Goal: Task Accomplishment & Management: Complete application form

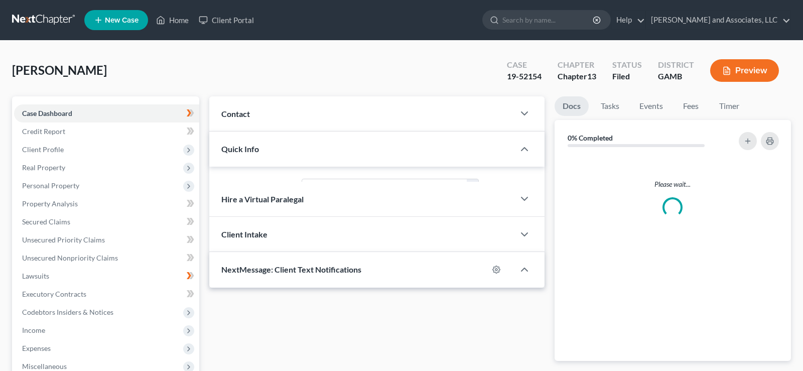
select select "1"
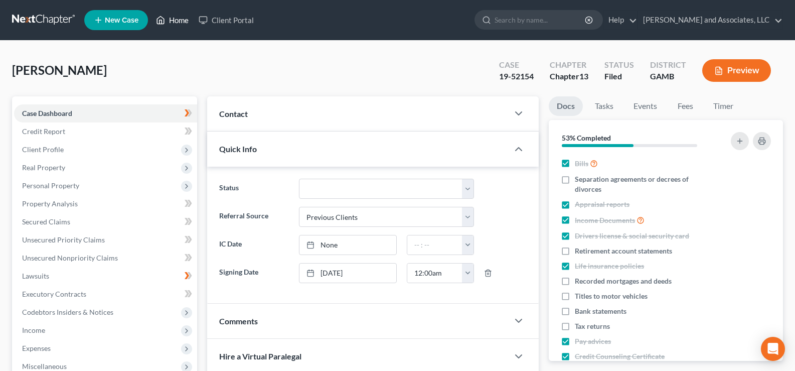
click at [179, 18] on link "Home" at bounding box center [172, 20] width 43 height 18
click at [115, 23] on span "New Case" at bounding box center [122, 21] width 34 height 8
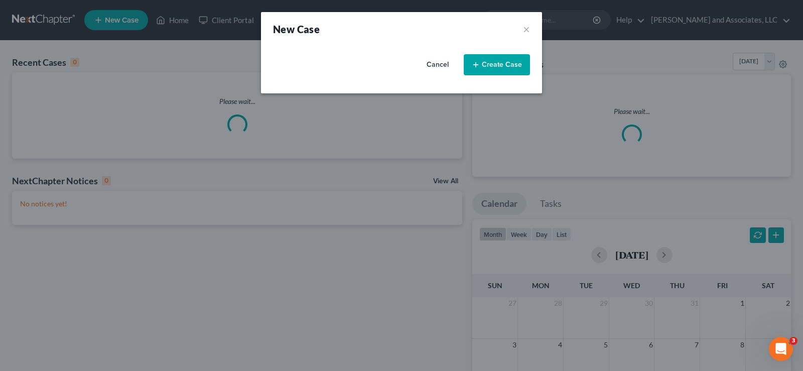
select select "20"
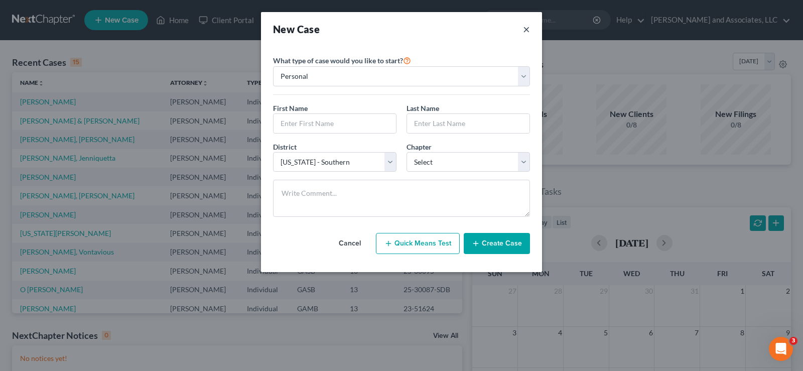
click at [526, 29] on button "×" at bounding box center [526, 29] width 7 height 14
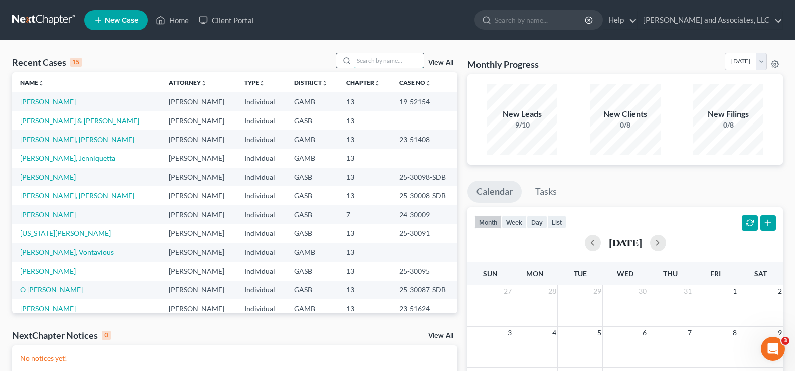
click at [373, 57] on input "search" at bounding box center [389, 60] width 70 height 15
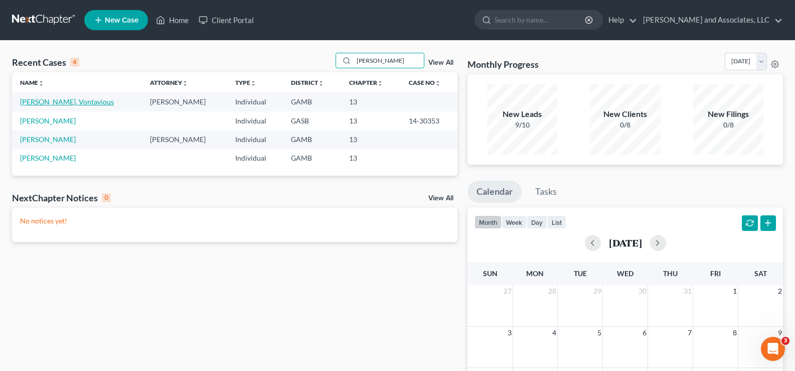
type input "[PERSON_NAME]"
click at [53, 101] on link "[PERSON_NAME], Vontavious" at bounding box center [67, 101] width 94 height 9
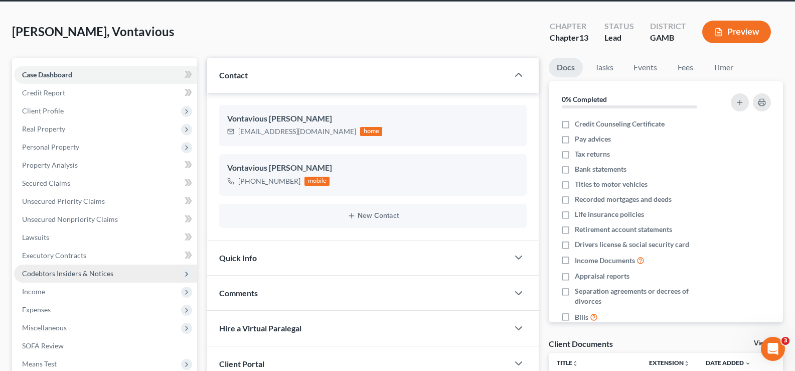
scroll to position [50, 0]
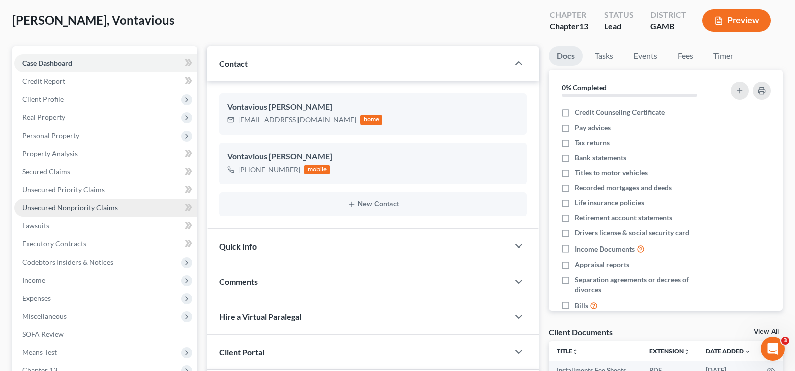
click at [51, 207] on span "Unsecured Nonpriority Claims" at bounding box center [70, 207] width 96 height 9
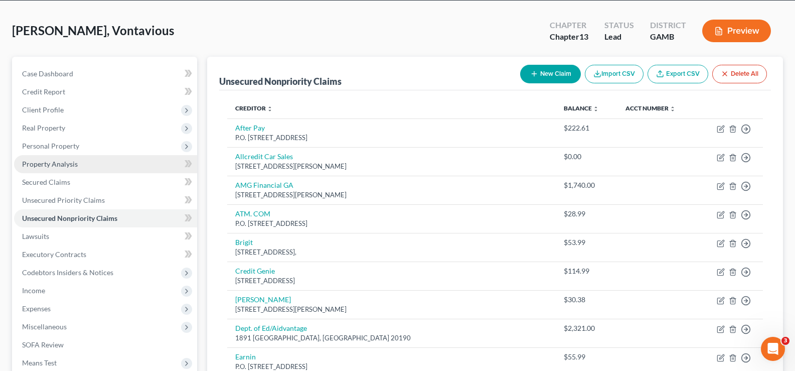
scroll to position [50, 0]
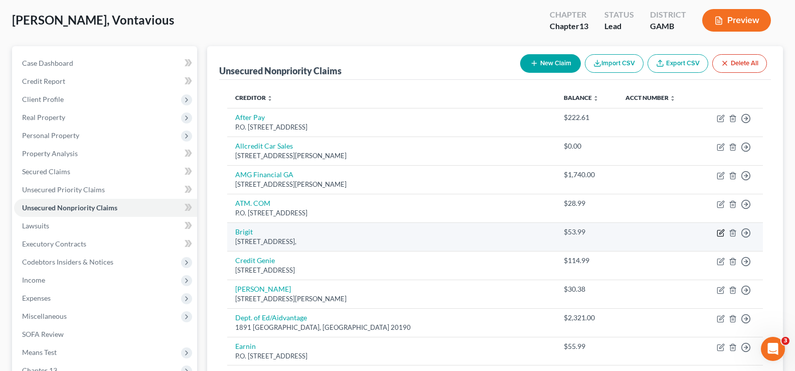
click at [722, 234] on icon "button" at bounding box center [721, 233] width 8 height 8
select select "14"
select select "0"
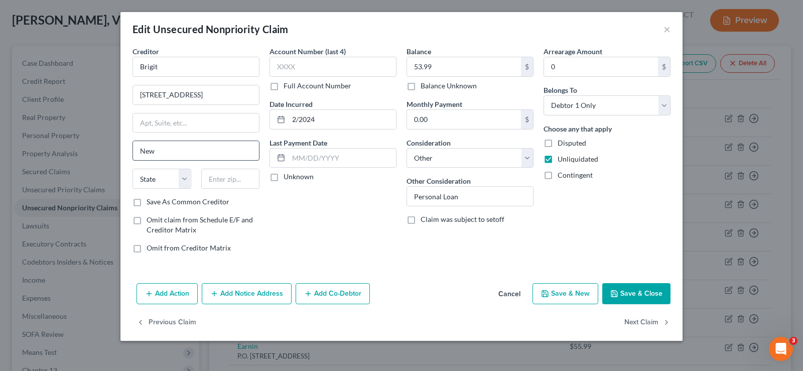
click at [167, 153] on input "New" at bounding box center [196, 150] width 126 height 19
type input "[US_STATE]"
click at [157, 178] on select "State [US_STATE] AK AR AZ CA CO CT DE DC [GEOGRAPHIC_DATA] [GEOGRAPHIC_DATA] GU…" at bounding box center [161, 179] width 59 height 20
select select "35"
click at [132, 169] on select "State [US_STATE] AK AR AZ CA CO CT DE DC [GEOGRAPHIC_DATA] [GEOGRAPHIC_DATA] GU…" at bounding box center [161, 179] width 59 height 20
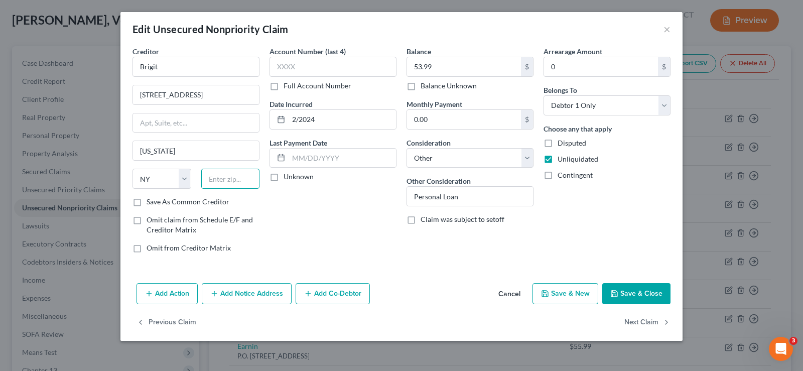
click at [222, 181] on input "text" at bounding box center [230, 179] width 59 height 20
type input "10001-4194"
click at [147, 201] on label "Save As Common Creditor" at bounding box center [188, 202] width 83 height 10
click at [151, 201] on input "Save As Common Creditor" at bounding box center [154, 200] width 7 height 7
click at [646, 297] on button "Save & Close" at bounding box center [636, 293] width 68 height 21
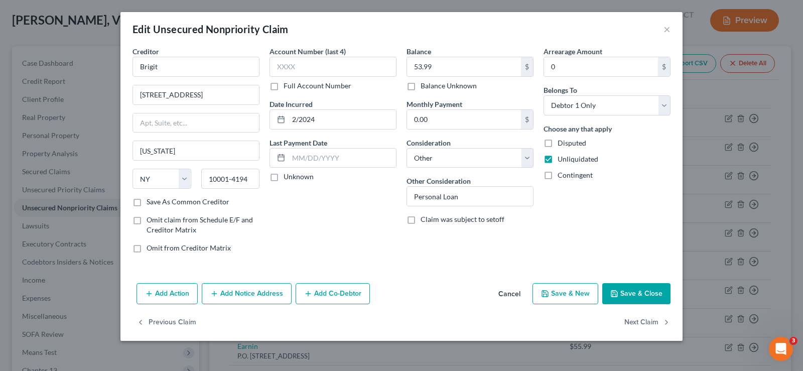
checkbox input "false"
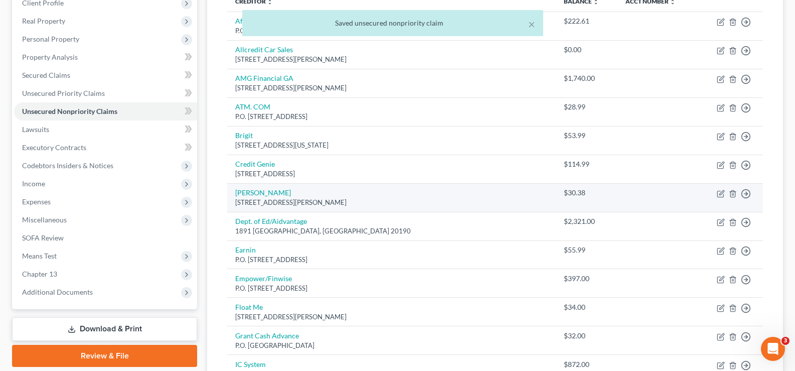
scroll to position [151, 0]
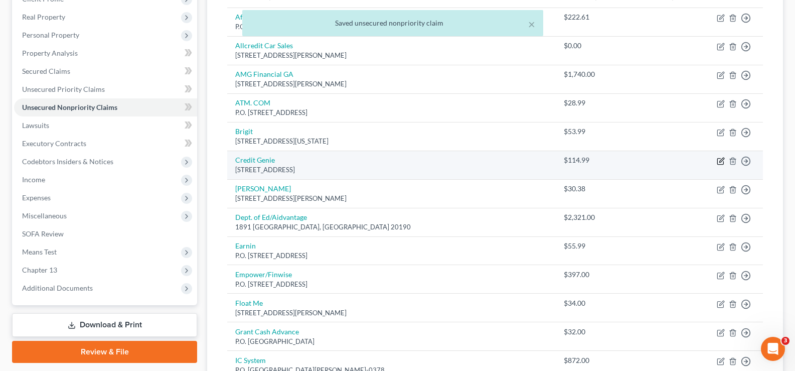
click at [719, 161] on icon "button" at bounding box center [721, 161] width 8 height 8
select select "39"
select select "14"
select select "0"
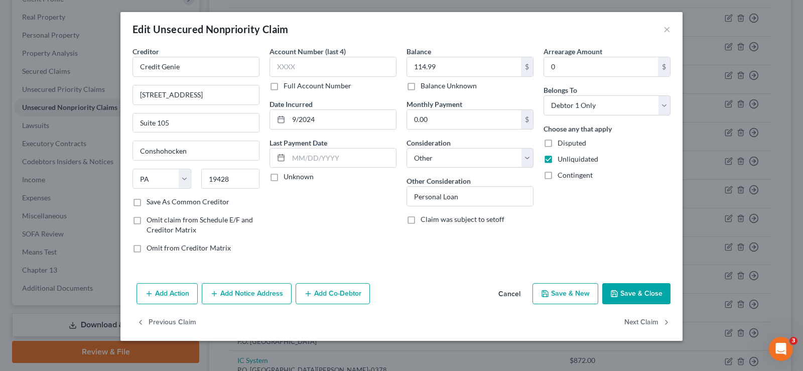
click at [640, 296] on button "Save & Close" at bounding box center [636, 293] width 68 height 21
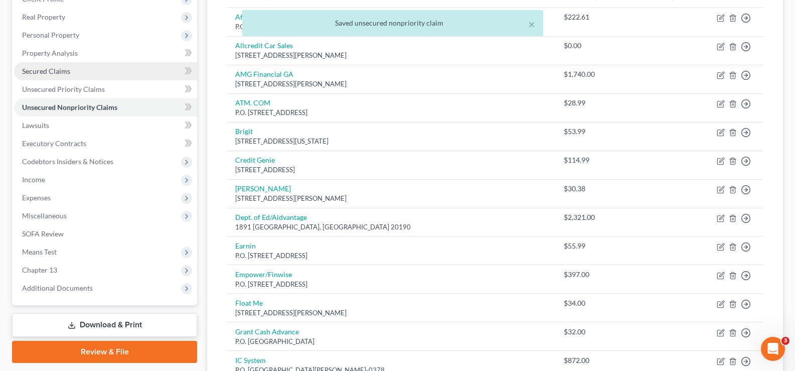
click at [45, 72] on span "Secured Claims" at bounding box center [46, 71] width 48 height 9
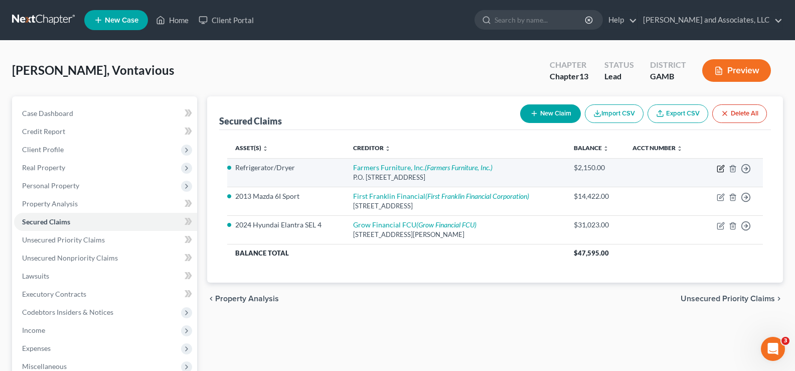
click at [720, 167] on icon "button" at bounding box center [721, 169] width 8 height 8
select select "10"
select select "1"
select select "0"
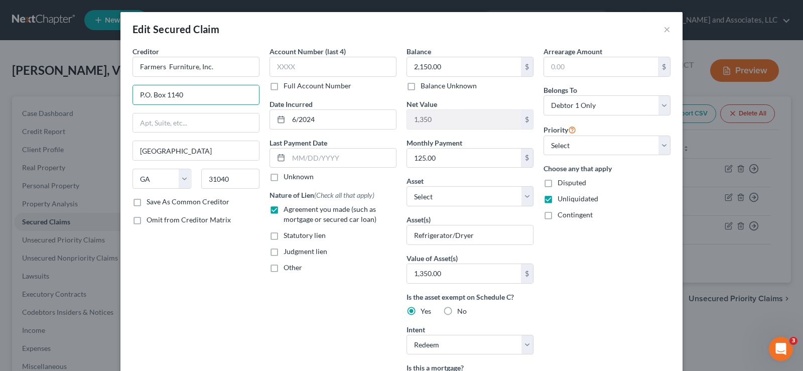
drag, startPoint x: 188, startPoint y: 94, endPoint x: 81, endPoint y: 94, distance: 106.4
click at [78, 94] on div "Edit Secured Claim × Creditor * Farmers Furniture, Inc. P.O. [GEOGRAPHIC_DATA] …" at bounding box center [401, 185] width 803 height 371
click at [153, 124] on input "text" at bounding box center [196, 122] width 126 height 19
paste input "P.O. Box 1140"
type input "P.O. Box 1140"
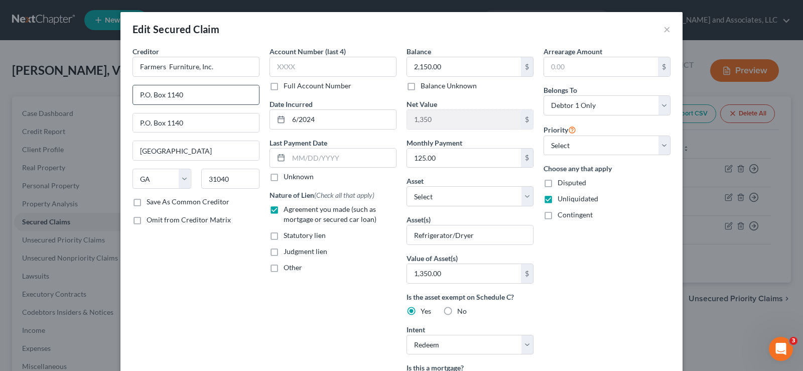
click at [185, 90] on input "P.O. Box 1140" at bounding box center [196, 94] width 126 height 19
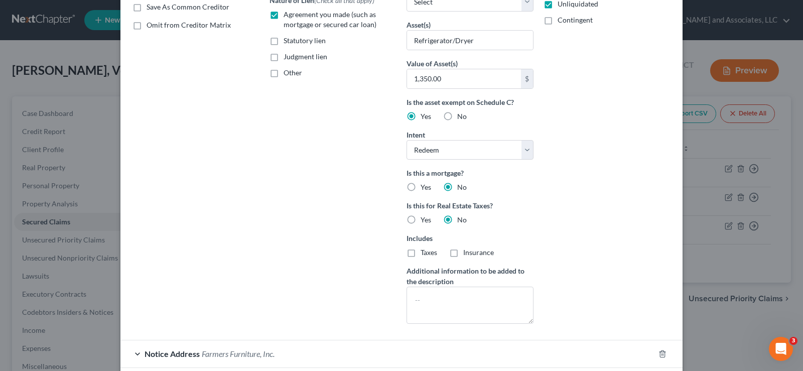
scroll to position [201, 0]
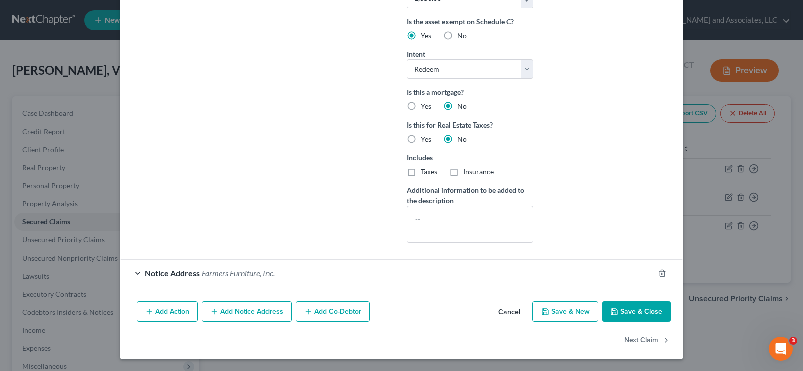
type input "Attn: Corporate Credit"
click at [626, 314] on button "Save & Close" at bounding box center [636, 311] width 68 height 21
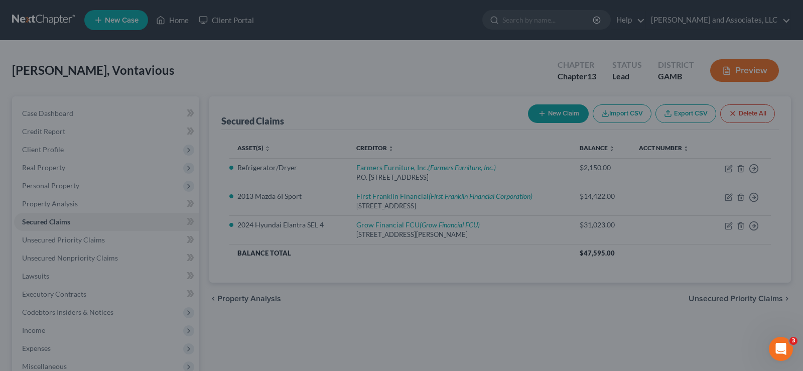
scroll to position [166, 0]
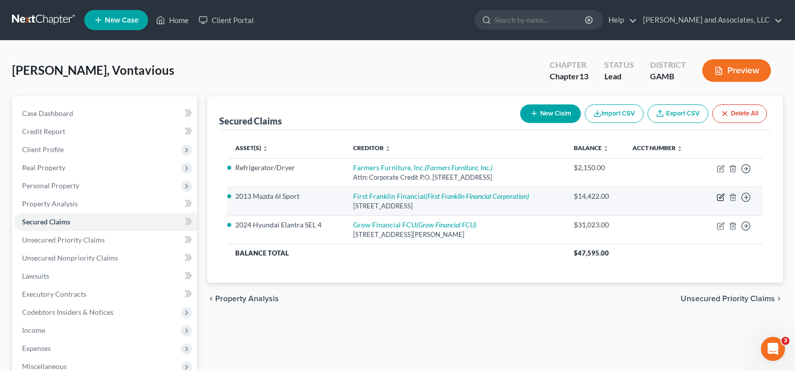
click at [720, 197] on icon "button" at bounding box center [722, 196] width 5 height 5
select select "10"
select select "0"
select select "1"
select select "0"
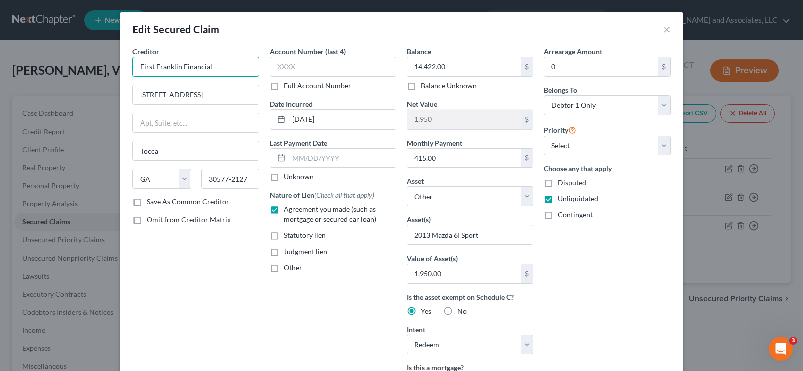
click at [240, 68] on input "First Franklin Financial" at bounding box center [195, 67] width 127 height 20
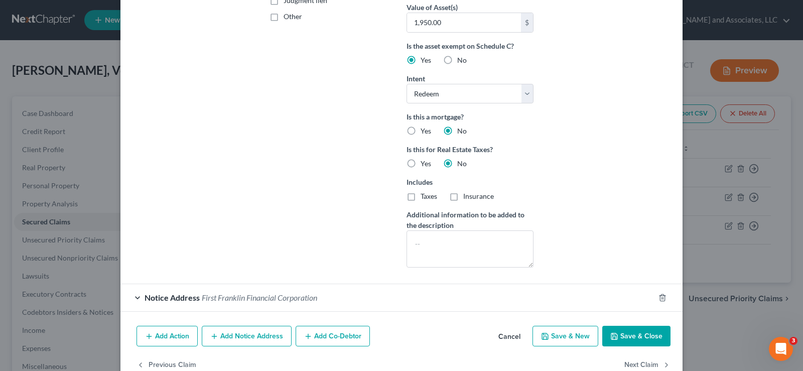
type input "First Franklin Financial Corp."
click at [639, 336] on button "Save & Close" at bounding box center [636, 336] width 68 height 21
select select
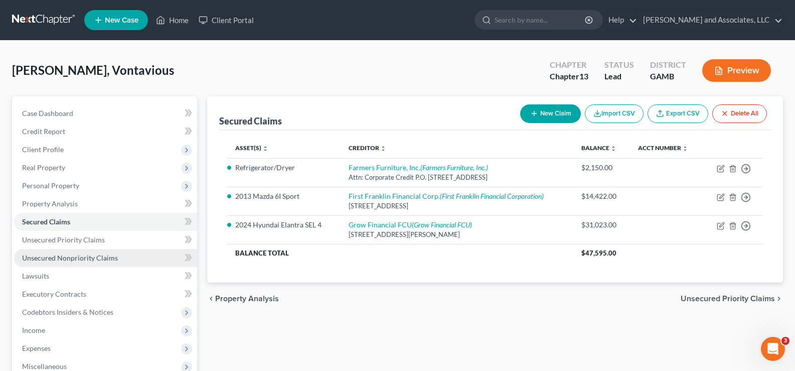
click at [64, 254] on span "Unsecured Nonpriority Claims" at bounding box center [70, 257] width 96 height 9
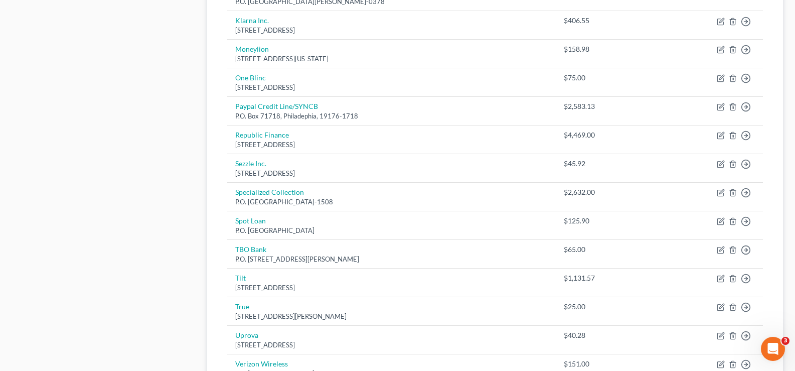
scroll to position [522, 0]
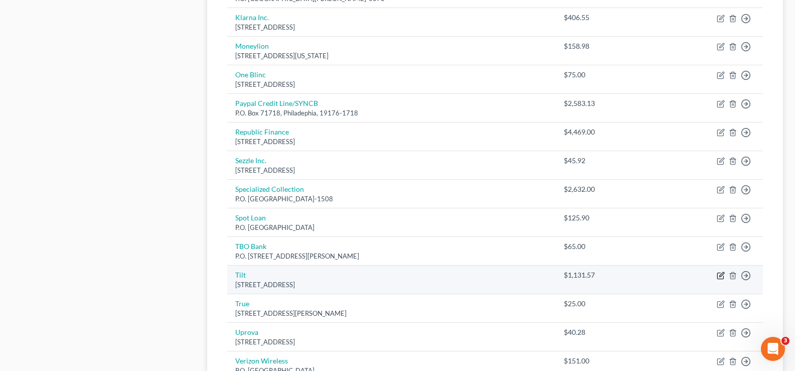
click at [722, 275] on icon "button" at bounding box center [721, 275] width 8 height 8
select select "13"
select select "14"
select select "0"
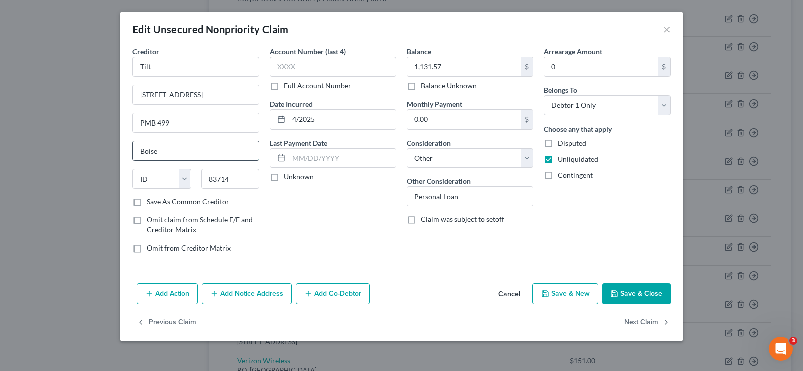
click at [170, 155] on input "Boise" at bounding box center [196, 150] width 126 height 19
type input "[GEOGRAPHIC_DATA]"
click at [636, 297] on button "Save & Close" at bounding box center [636, 293] width 68 height 21
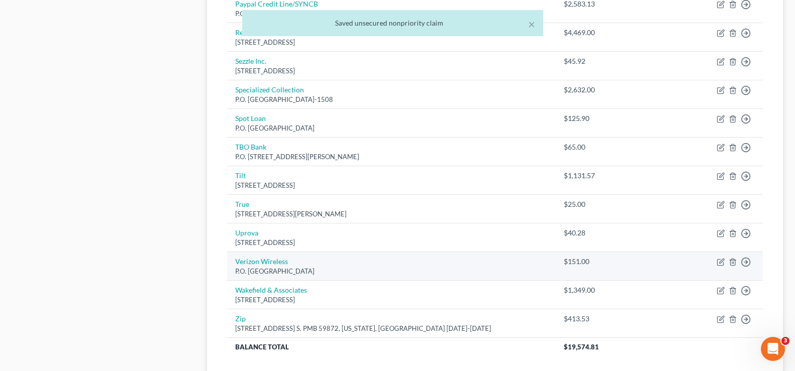
scroll to position [622, 0]
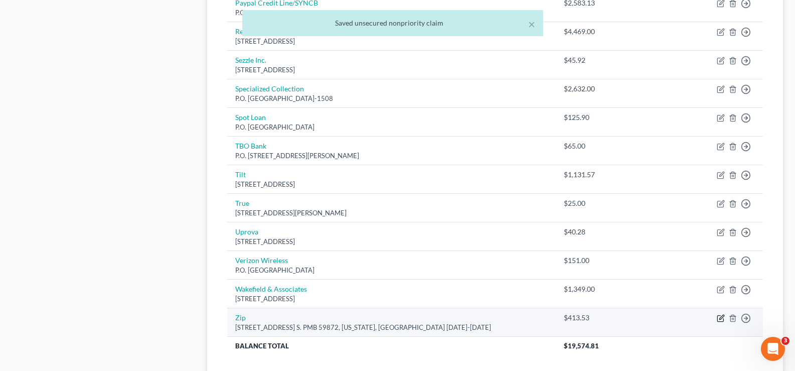
click at [720, 317] on icon "button" at bounding box center [721, 318] width 8 height 8
select select "35"
select select "14"
select select "0"
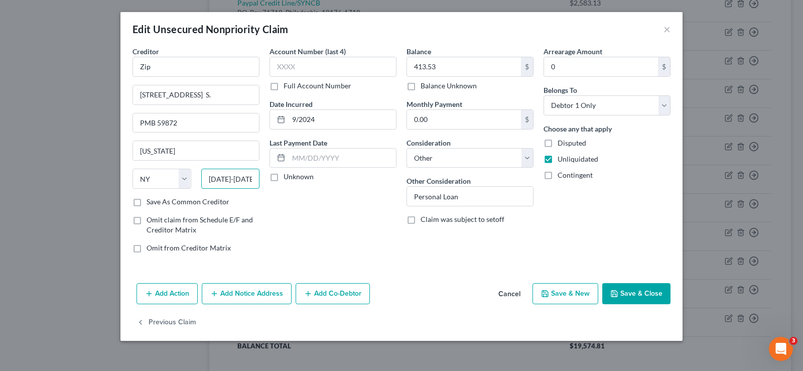
click at [221, 178] on input "[DATE]-[DATE]" at bounding box center [230, 179] width 59 height 20
type input "10003-1502"
click at [646, 294] on button "Save & Close" at bounding box center [636, 293] width 68 height 21
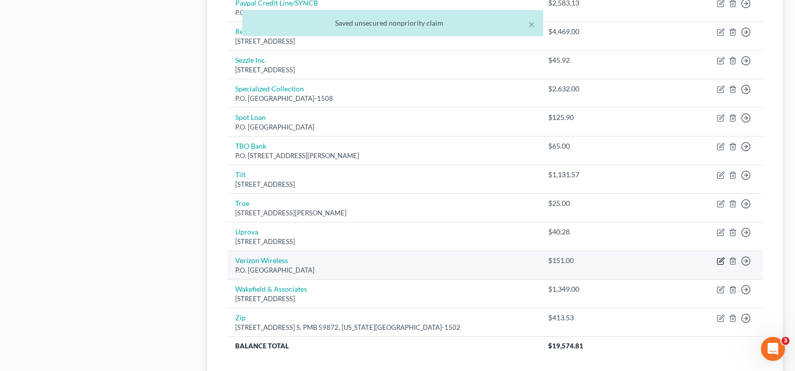
click at [724, 260] on icon "button" at bounding box center [721, 261] width 8 height 8
select select "45"
select select "14"
select select "0"
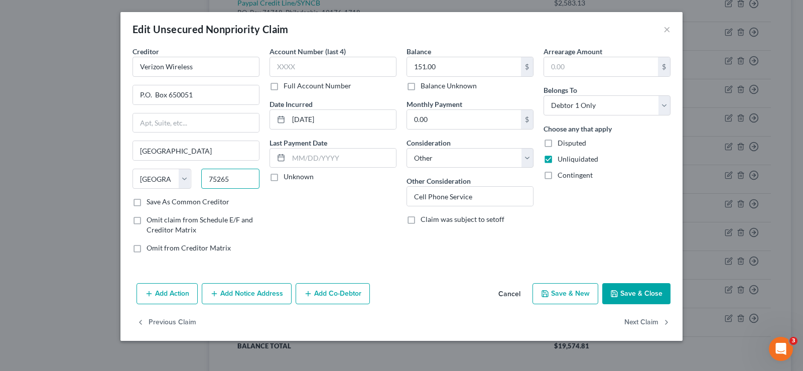
click at [241, 182] on input "75265" at bounding box center [230, 179] width 59 height 20
type input "75265-0051"
click at [650, 292] on button "Save & Close" at bounding box center [636, 293] width 68 height 21
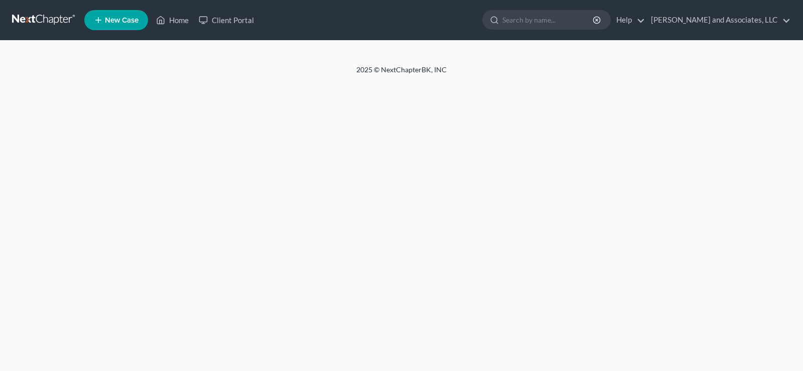
select select "1"
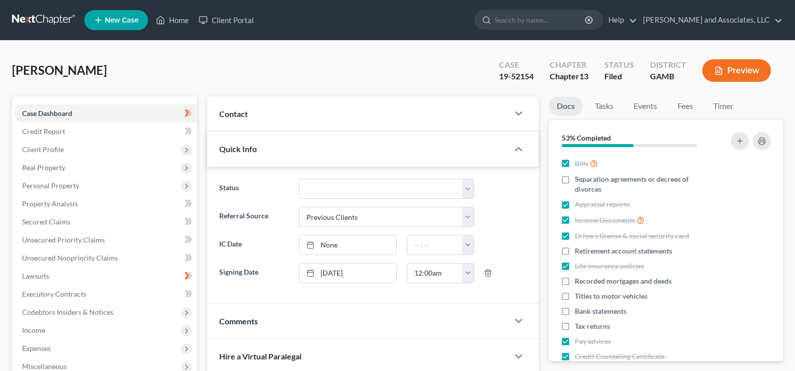
scroll to position [100, 0]
click at [187, 19] on link "Home" at bounding box center [172, 20] width 43 height 18
click at [188, 21] on link "Home" at bounding box center [172, 20] width 43 height 18
click at [184, 21] on link "Home" at bounding box center [172, 20] width 43 height 18
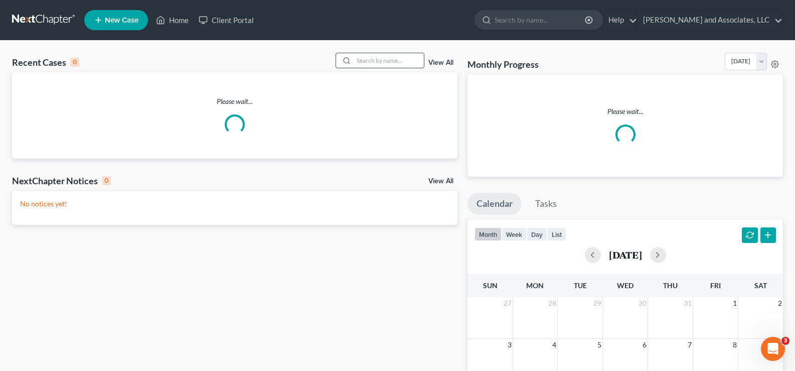
click at [382, 56] on input "search" at bounding box center [389, 60] width 70 height 15
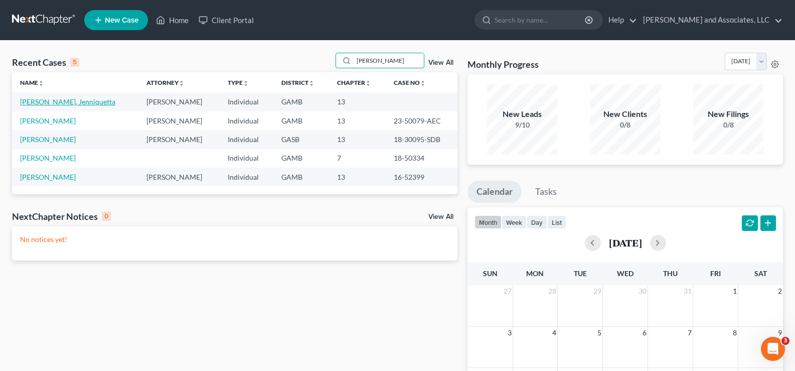
type input "warthen"
click at [62, 104] on link "[PERSON_NAME], Jenniquetta" at bounding box center [67, 101] width 95 height 9
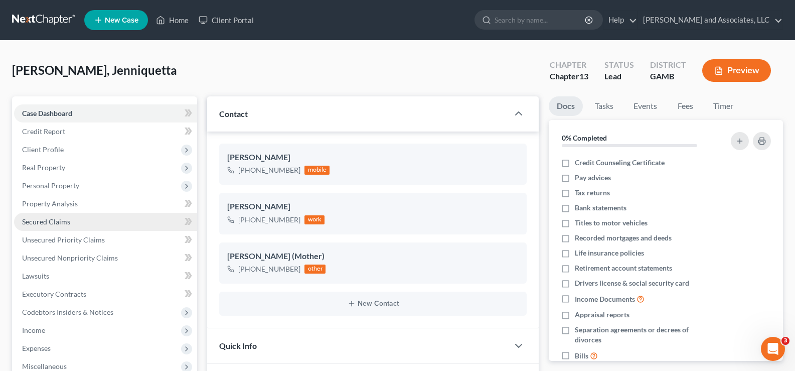
click at [43, 220] on span "Secured Claims" at bounding box center [46, 221] width 48 height 9
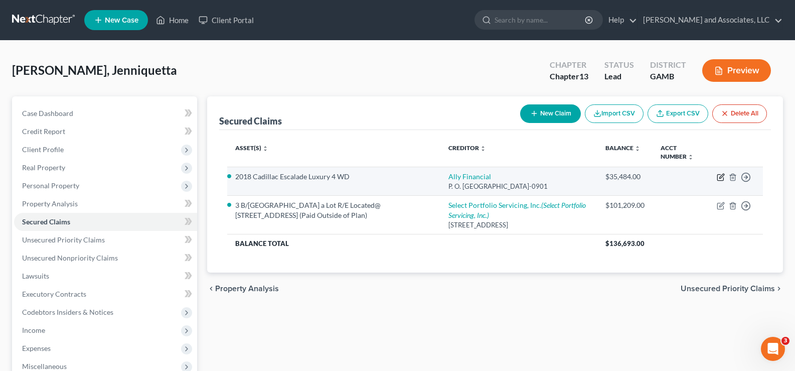
click at [718, 177] on icon "button" at bounding box center [721, 178] width 6 height 6
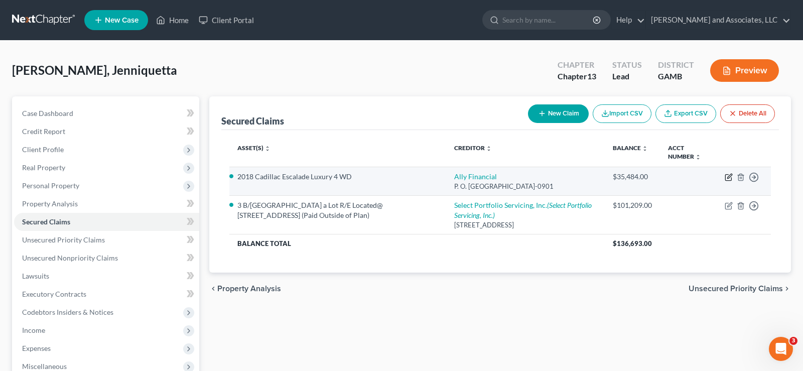
select select "24"
select select "0"
select select "1"
select select "0"
select select "10"
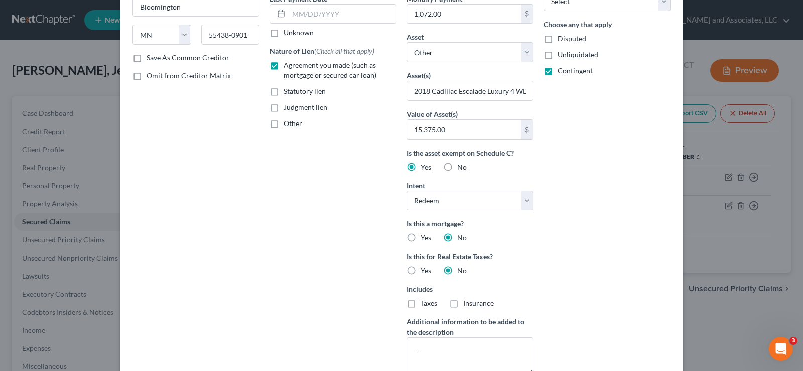
scroll to position [251, 0]
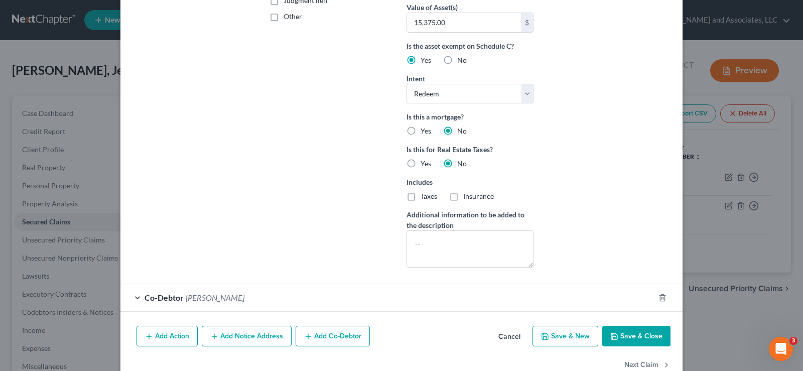
click at [197, 298] on span "Alma Warthen" at bounding box center [215, 298] width 59 height 10
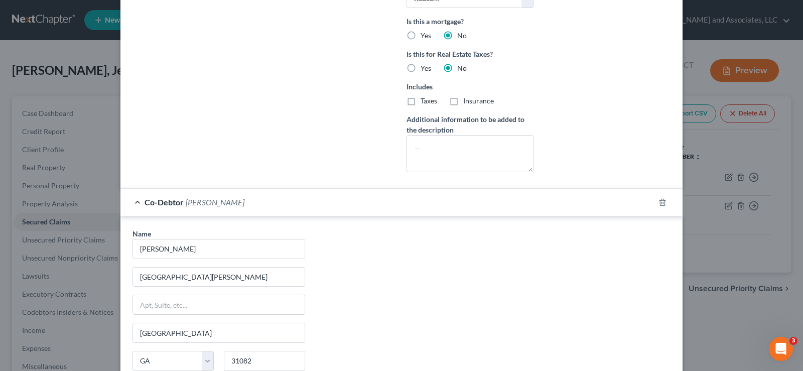
scroll to position [482, 0]
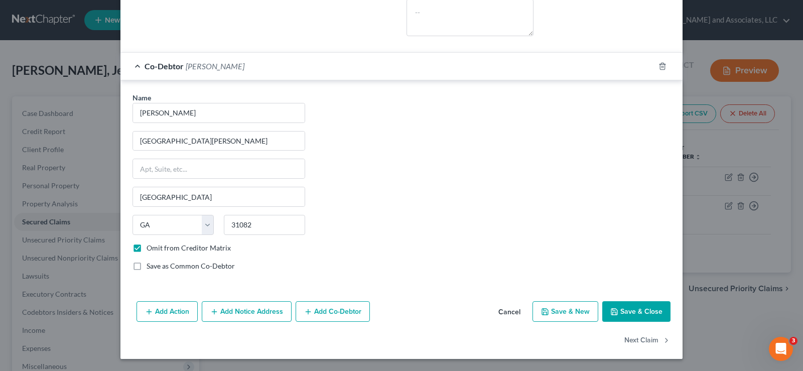
click at [648, 313] on button "Save & Close" at bounding box center [636, 311] width 68 height 21
select select
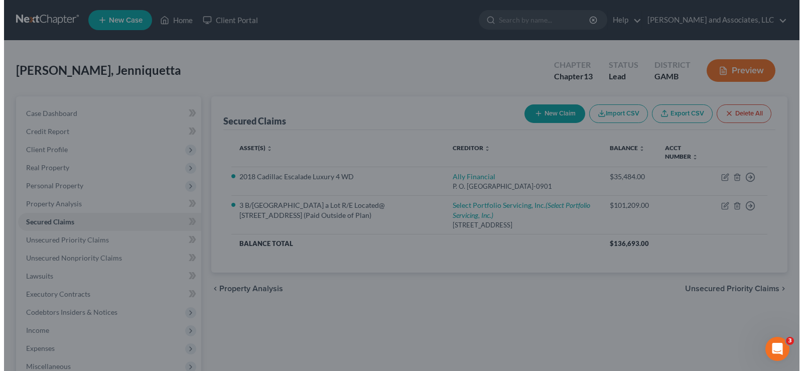
scroll to position [0, 0]
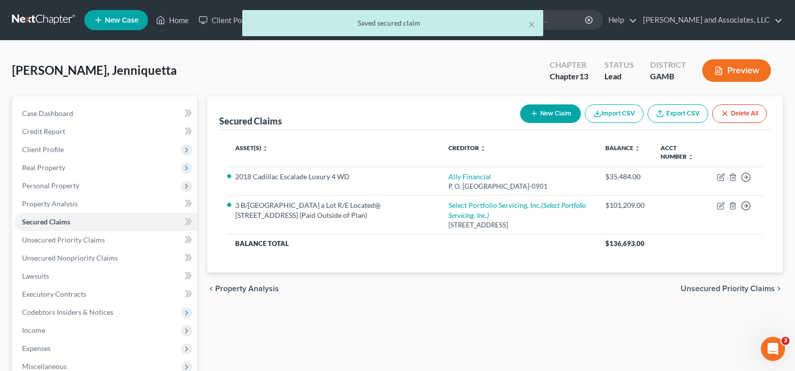
click at [742, 64] on button "Preview" at bounding box center [737, 70] width 69 height 23
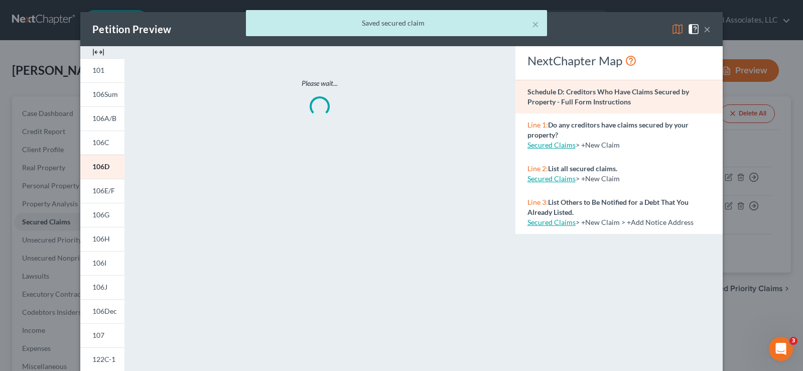
click at [97, 51] on img at bounding box center [98, 52] width 12 height 12
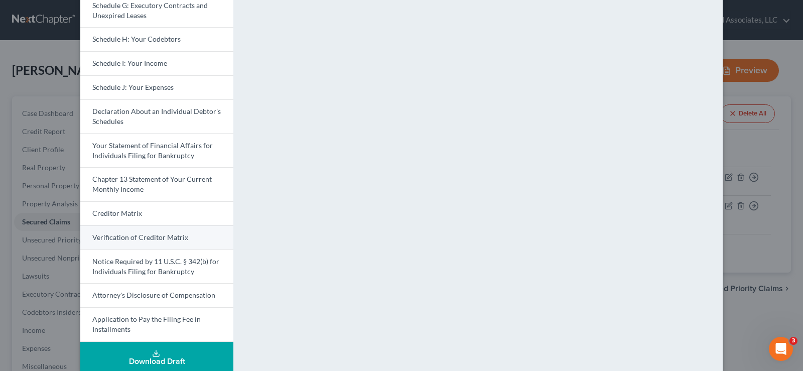
scroll to position [251, 0]
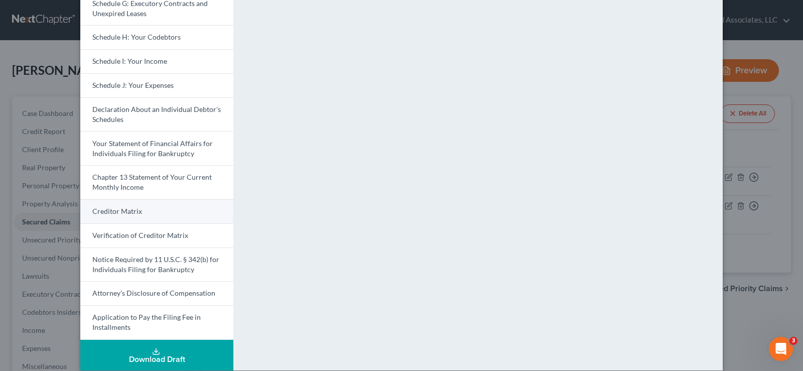
click at [110, 208] on span "Creditor Matrix" at bounding box center [117, 211] width 50 height 9
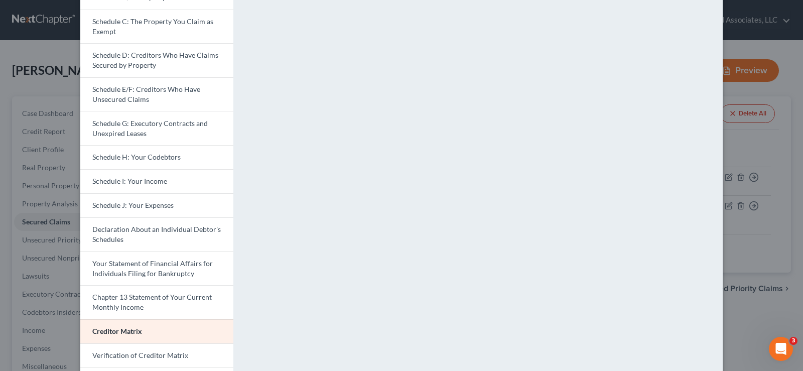
scroll to position [0, 0]
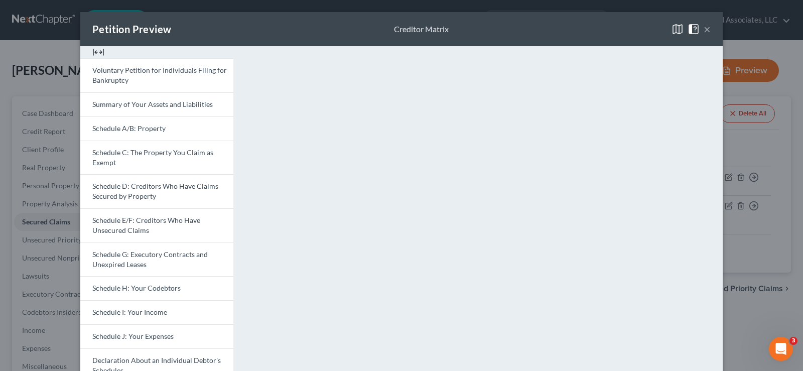
click at [704, 27] on button "×" at bounding box center [707, 29] width 7 height 12
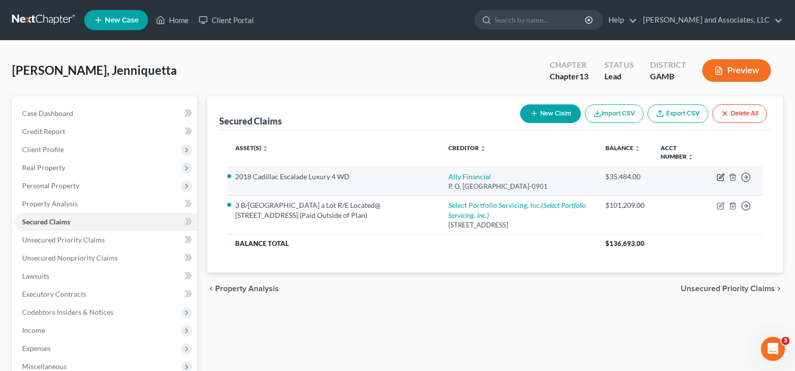
click at [720, 179] on icon "button" at bounding box center [721, 177] width 8 height 8
select select "24"
select select "1"
select select "0"
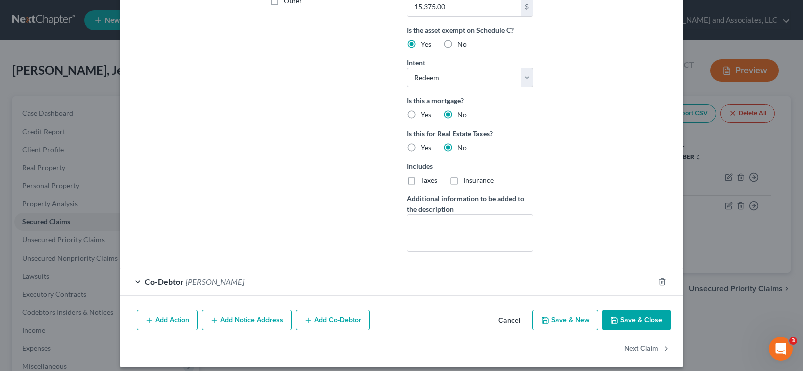
scroll to position [275, 0]
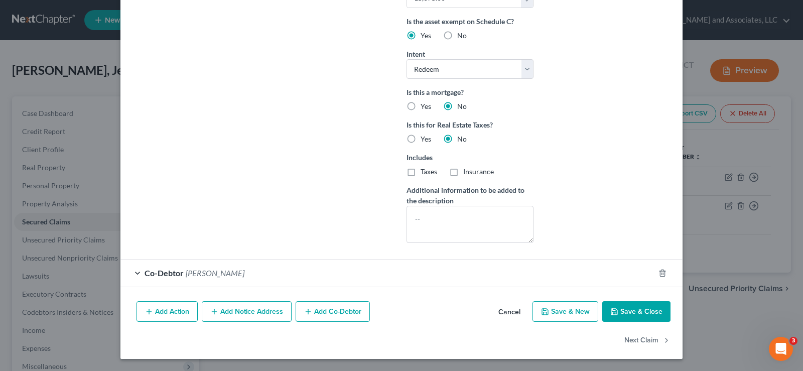
click at [201, 268] on span "Alma Warthen" at bounding box center [215, 273] width 59 height 10
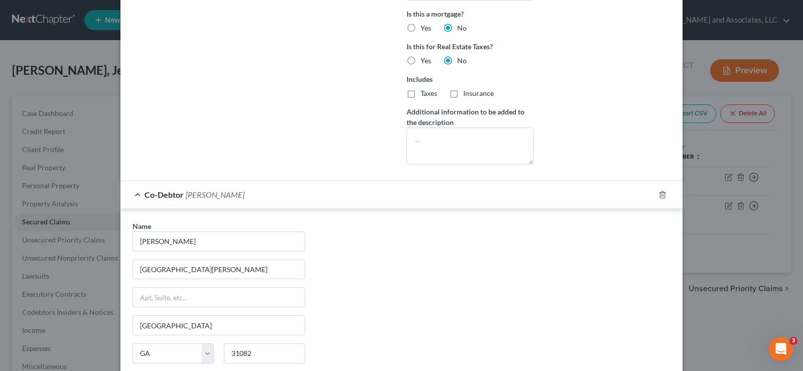
scroll to position [476, 0]
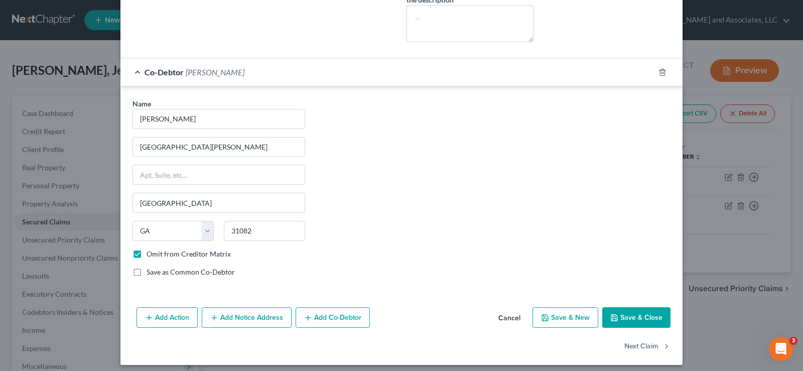
click at [640, 316] on button "Save & Close" at bounding box center [636, 317] width 68 height 21
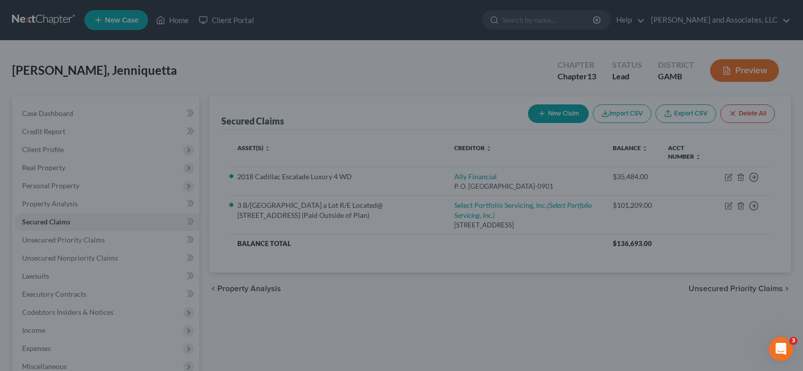
scroll to position [0, 0]
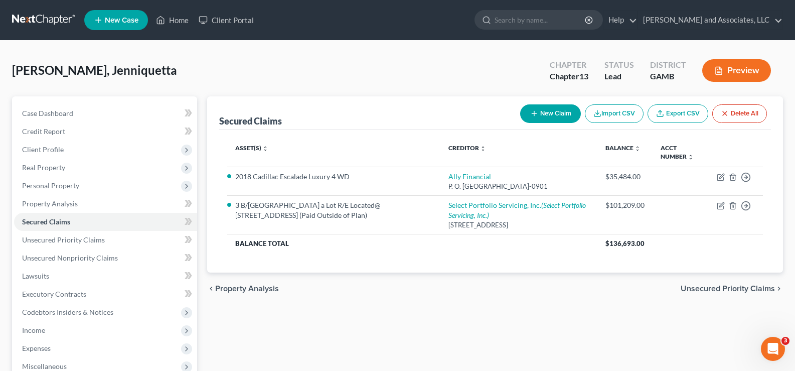
click at [736, 75] on button "Preview" at bounding box center [737, 70] width 69 height 23
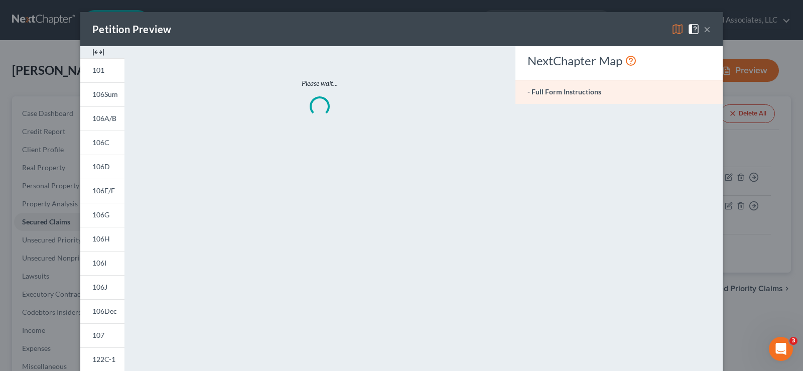
click at [99, 51] on img at bounding box center [98, 52] width 12 height 12
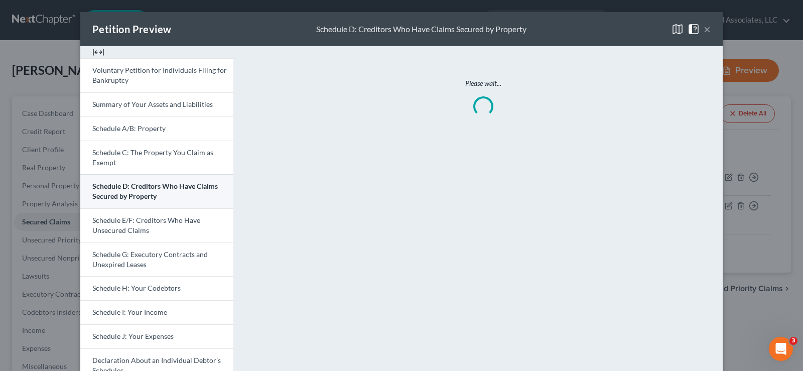
click at [139, 192] on span "Schedule D: Creditors Who Have Claims Secured by Property" at bounding box center [154, 191] width 125 height 19
click at [148, 190] on span "Schedule D: Creditors Who Have Claims Secured by Property" at bounding box center [154, 191] width 125 height 19
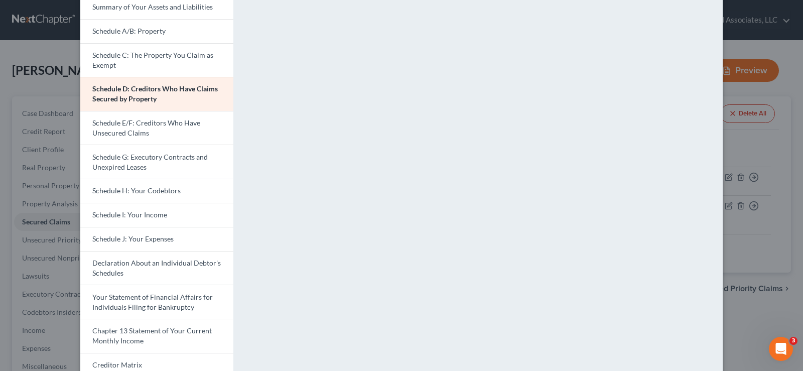
scroll to position [100, 0]
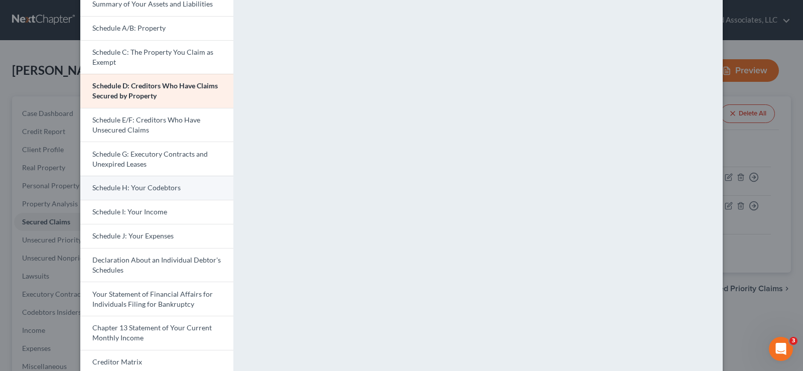
click at [152, 187] on span "Schedule H: Your Codebtors" at bounding box center [136, 187] width 88 height 9
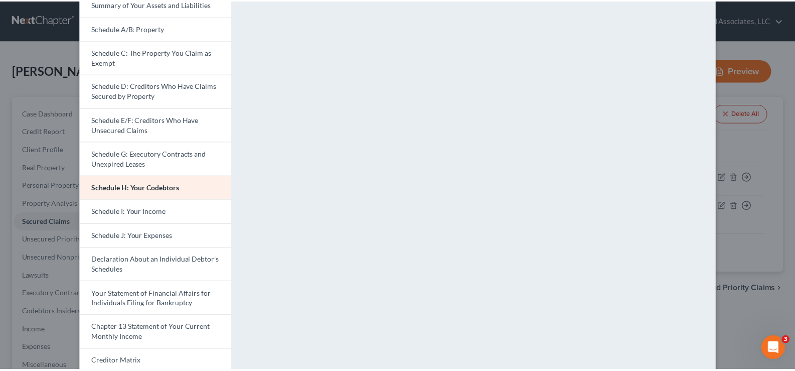
scroll to position [0, 0]
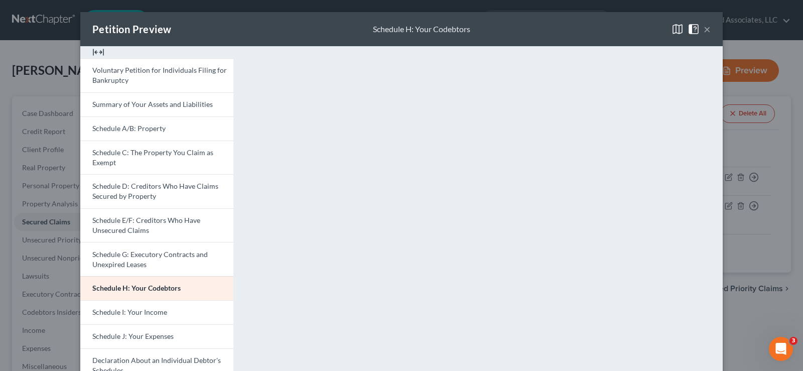
drag, startPoint x: 797, startPoint y: 68, endPoint x: 794, endPoint y: -33, distance: 100.9
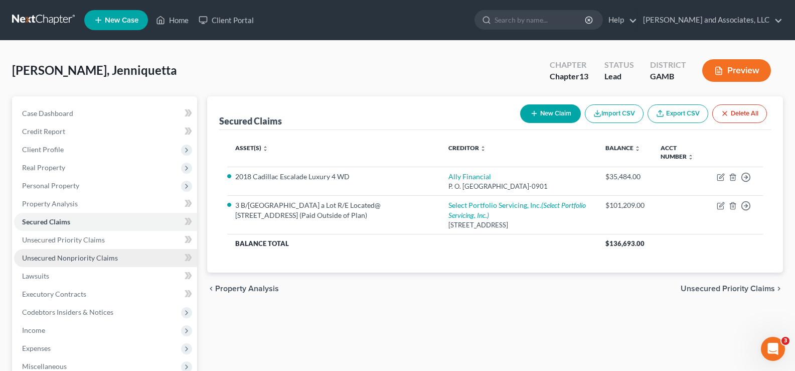
click at [72, 259] on span "Unsecured Nonpriority Claims" at bounding box center [70, 257] width 96 height 9
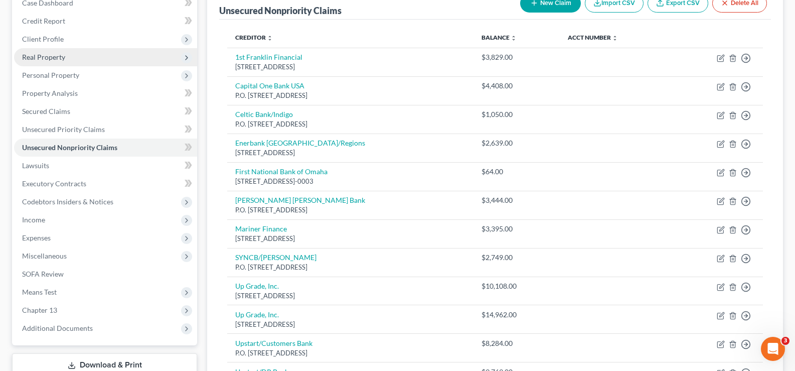
scroll to position [50, 0]
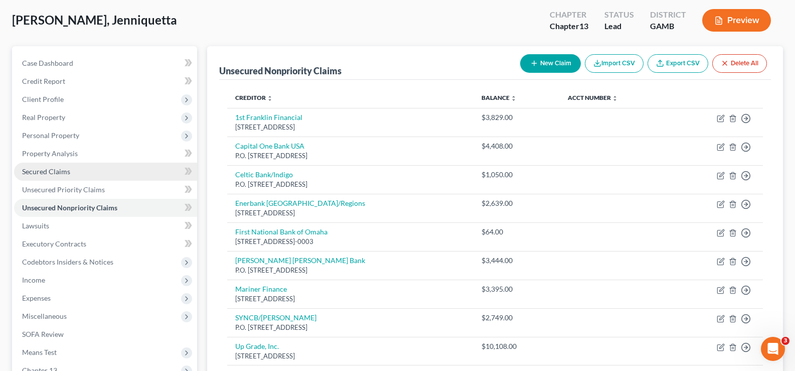
click at [63, 173] on span "Secured Claims" at bounding box center [46, 171] width 48 height 9
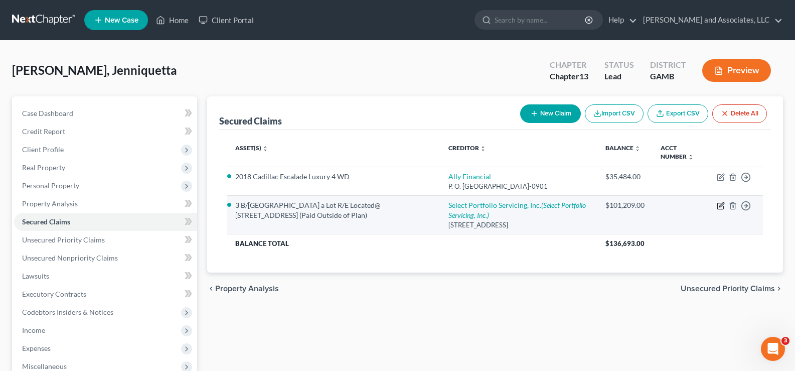
click at [722, 210] on icon "button" at bounding box center [721, 206] width 8 height 8
select select "9"
select select "1"
select select "0"
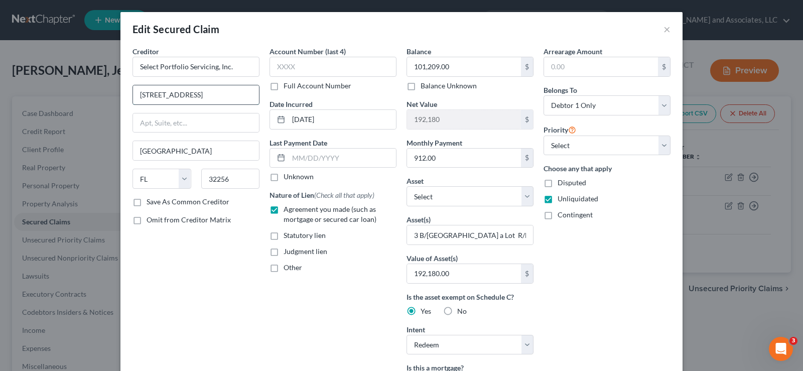
click at [231, 96] on input "10401 Deerwood Park Blvd." at bounding box center [196, 94] width 126 height 19
type input "Attn: Agent/Officer"
click at [158, 123] on input "text" at bounding box center [196, 122] width 126 height 19
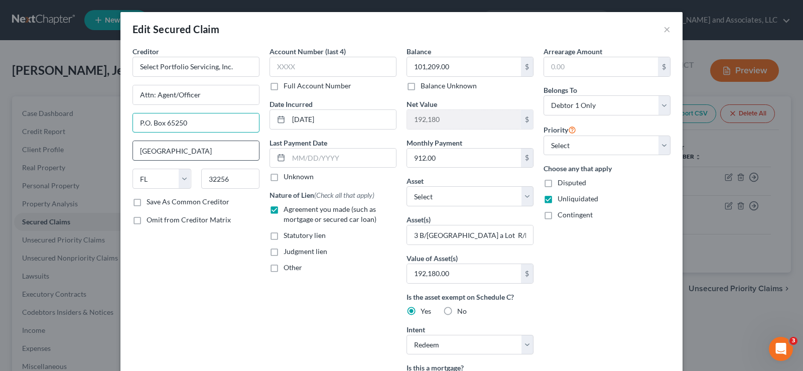
type input "P.O. Box 65250"
click at [187, 153] on input "Jacksonville" at bounding box center [196, 150] width 126 height 19
type input "Salt Lake City"
click at [183, 180] on select "State [US_STATE] AK AR AZ CA CO CT DE DC [GEOGRAPHIC_DATA] [GEOGRAPHIC_DATA] GU…" at bounding box center [161, 179] width 59 height 20
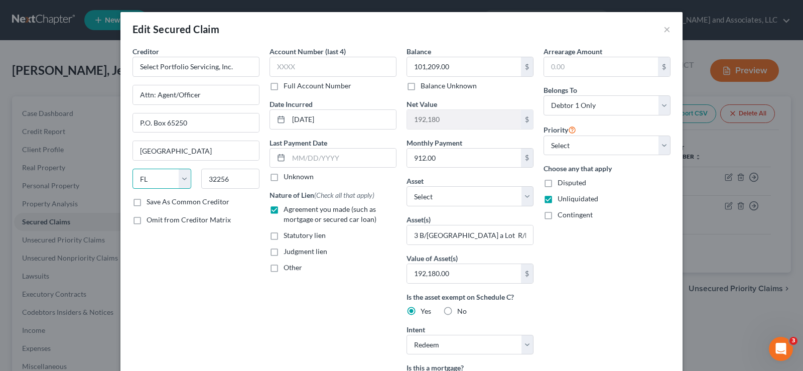
select select "46"
click at [132, 169] on select "State [US_STATE] AK AR AZ CA CO CT DE DC [GEOGRAPHIC_DATA] [GEOGRAPHIC_DATA] GU…" at bounding box center [161, 179] width 59 height 20
click at [237, 175] on input "32256" at bounding box center [230, 179] width 59 height 20
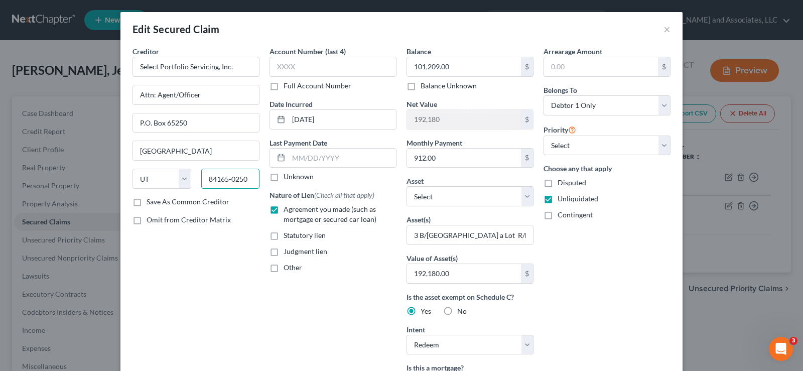
type input "84165-0250"
click at [147, 200] on label "Save As Common Creditor" at bounding box center [188, 202] width 83 height 10
click at [151, 200] on input "Save As Common Creditor" at bounding box center [154, 200] width 7 height 7
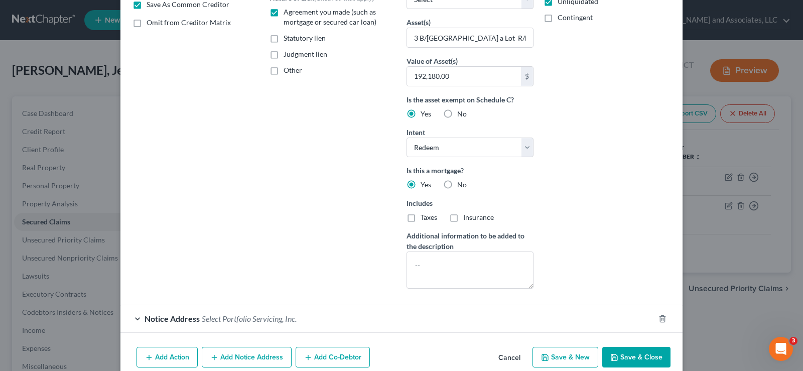
scroll to position [201, 0]
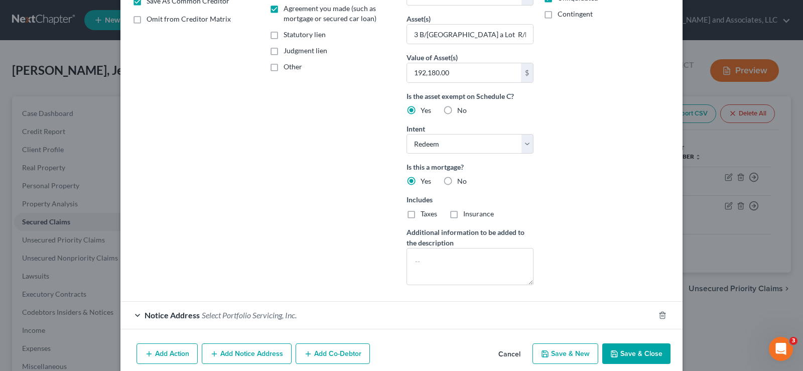
click at [634, 350] on button "Save & Close" at bounding box center [636, 353] width 68 height 21
checkbox input "false"
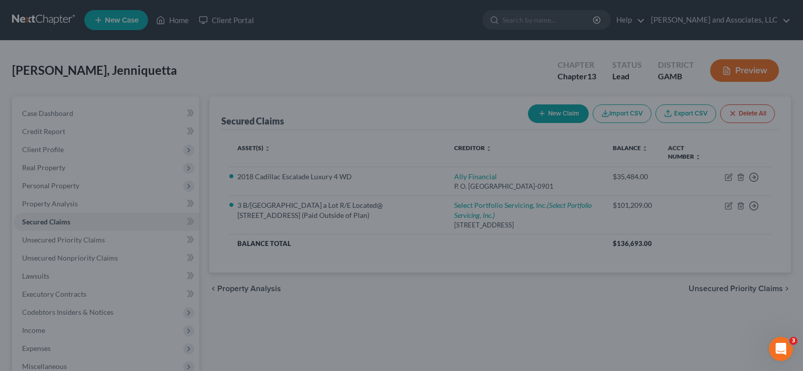
scroll to position [133, 0]
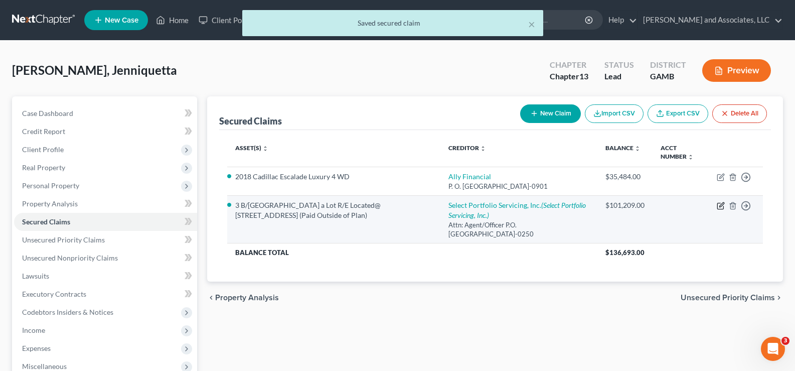
click at [719, 210] on icon "button" at bounding box center [721, 206] width 8 height 8
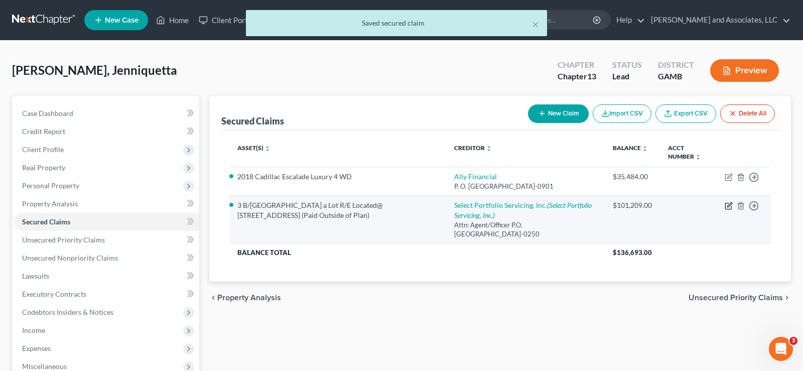
select select "46"
select select "0"
select select "1"
select select "0"
select select "10"
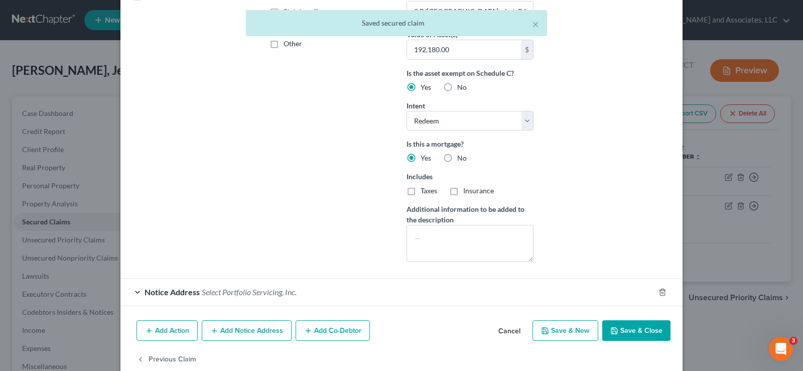
scroll to position [243, 0]
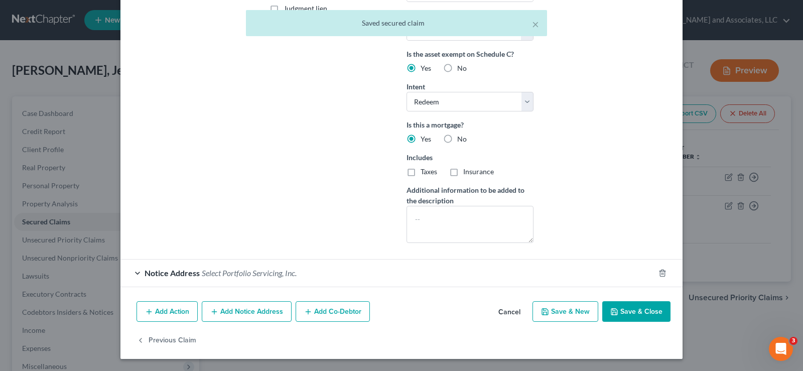
click at [245, 274] on span "Select Portfolio Servicing, Inc." at bounding box center [249, 273] width 95 height 10
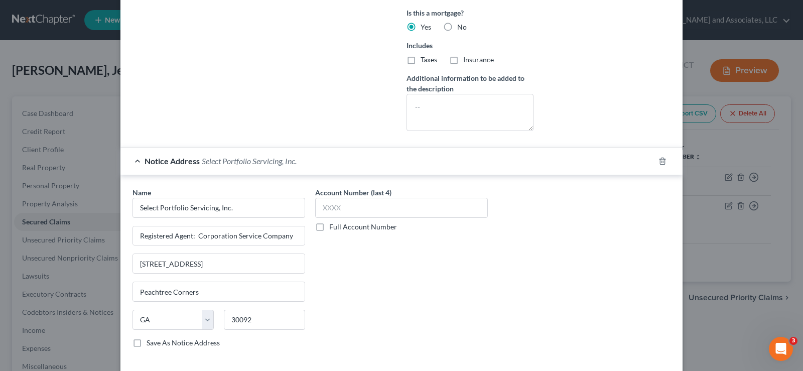
scroll to position [393, 0]
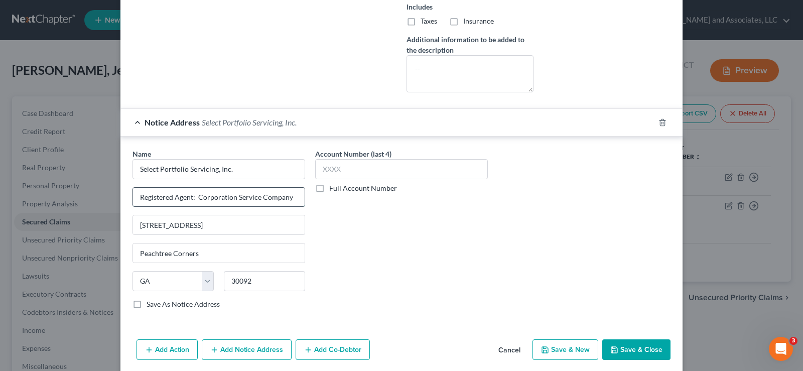
click at [292, 199] on input "Registered Agent: Corporation Service Company" at bounding box center [219, 197] width 172 height 19
type input "Registered Agent: Corporation Service Co."
click at [651, 346] on button "Save & Close" at bounding box center [636, 349] width 68 height 21
select select
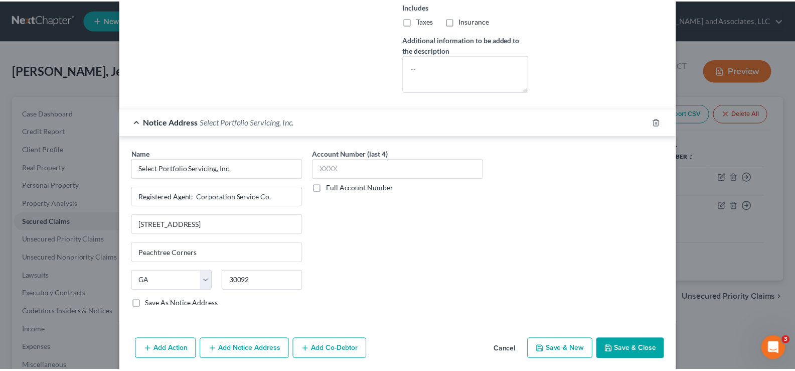
scroll to position [322, 0]
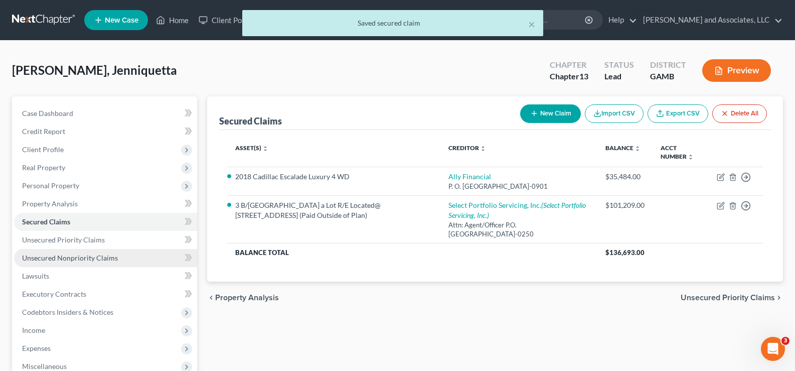
click at [58, 255] on span "Unsecured Nonpriority Claims" at bounding box center [70, 257] width 96 height 9
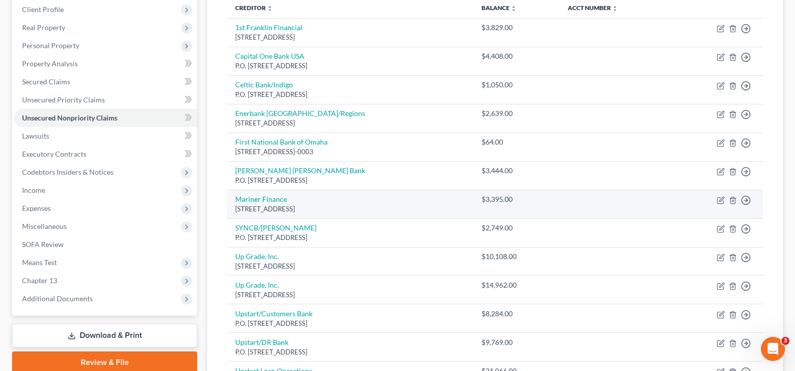
scroll to position [151, 0]
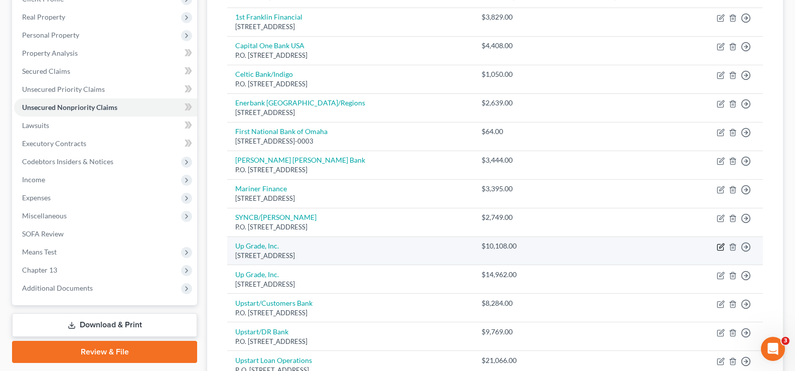
click at [721, 247] on icon "button" at bounding box center [722, 245] width 5 height 5
select select "4"
select select "14"
select select "0"
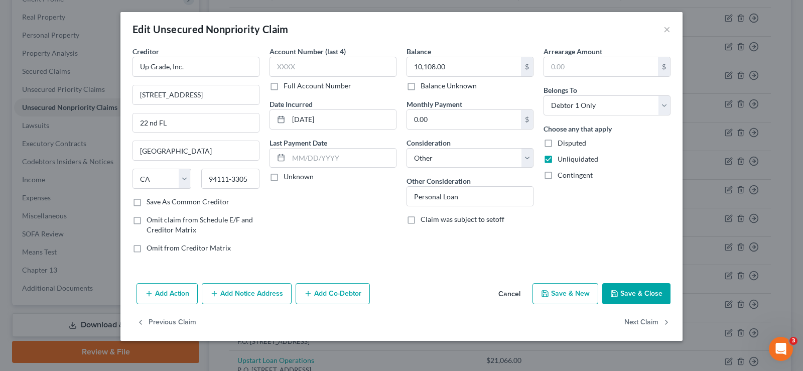
click at [147, 205] on label "Save As Common Creditor" at bounding box center [188, 202] width 83 height 10
click at [151, 203] on input "Save As Common Creditor" at bounding box center [154, 200] width 7 height 7
checkbox input "true"
click at [202, 94] on input "275 Battery St." at bounding box center [196, 94] width 126 height 19
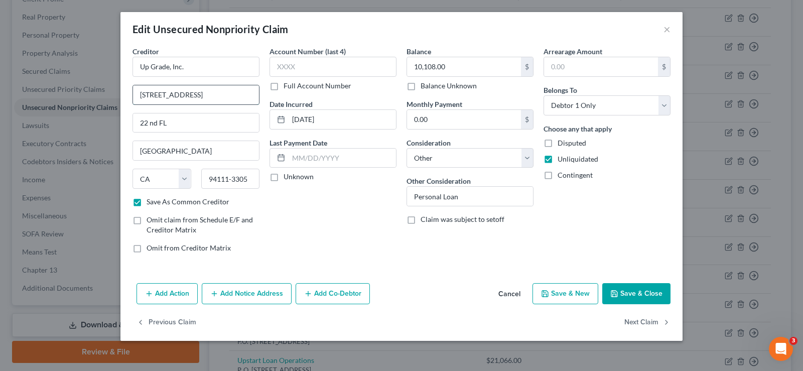
click at [202, 94] on input "275 Battery St." at bounding box center [196, 94] width 126 height 19
type input "P.O. Box 52303"
click at [191, 156] on input "San Francisco" at bounding box center [196, 150] width 126 height 19
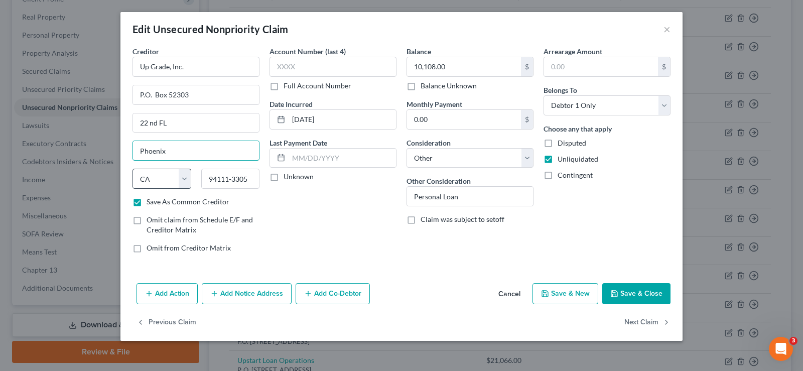
type input "Phoenix"
click at [185, 178] on select "State [US_STATE] AK AR AZ CA CO CT DE DC [GEOGRAPHIC_DATA] [GEOGRAPHIC_DATA] GU…" at bounding box center [161, 179] width 59 height 20
select select "3"
click at [132, 169] on select "State [US_STATE] AK AR AZ CA CO CT DE DC [GEOGRAPHIC_DATA] [GEOGRAPHIC_DATA] GU…" at bounding box center [161, 179] width 59 height 20
click at [250, 178] on input "94111-3305" at bounding box center [230, 179] width 59 height 20
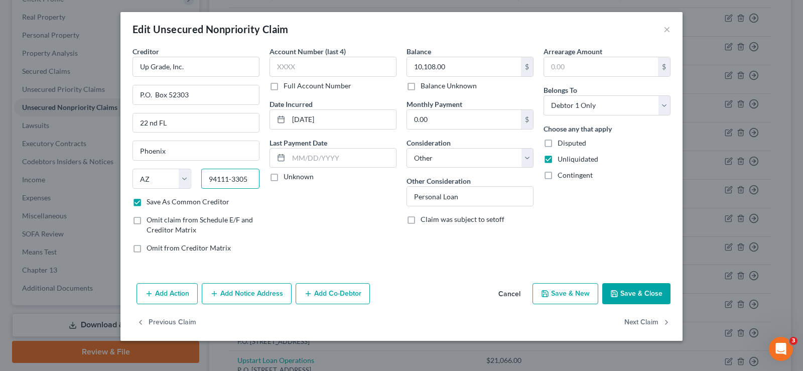
click at [250, 178] on input "94111-3305" at bounding box center [230, 179] width 59 height 20
type input "85072-2303"
click at [635, 290] on button "Save & Close" at bounding box center [636, 293] width 68 height 21
checkbox input "false"
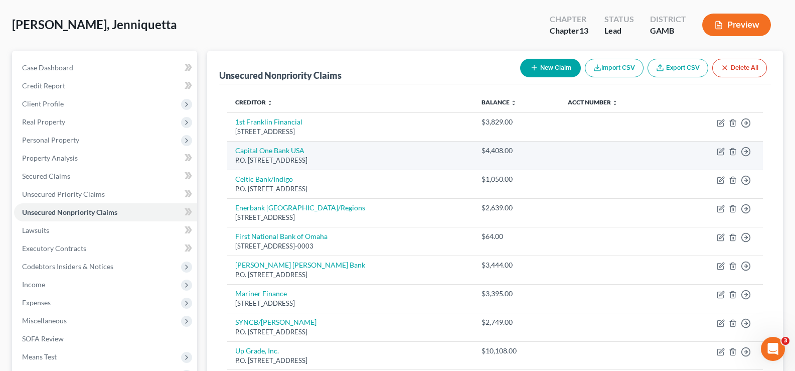
scroll to position [251, 0]
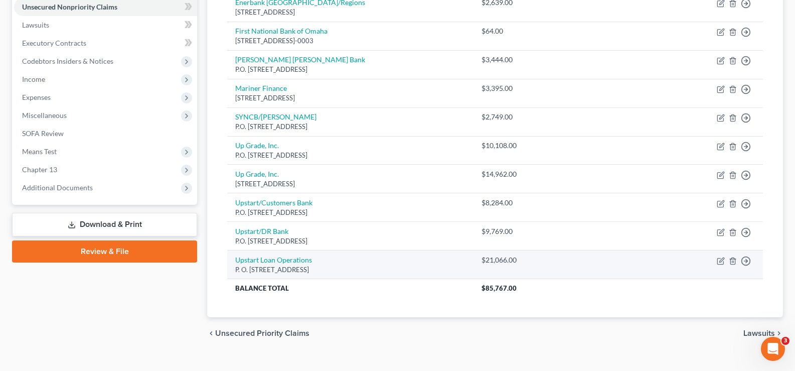
click at [717, 258] on td "Move to D Move to E Move to G Move to Notice Only" at bounding box center [717, 264] width 91 height 29
click at [721, 263] on icon "button" at bounding box center [721, 261] width 8 height 8
select select "4"
select select "14"
select select "0"
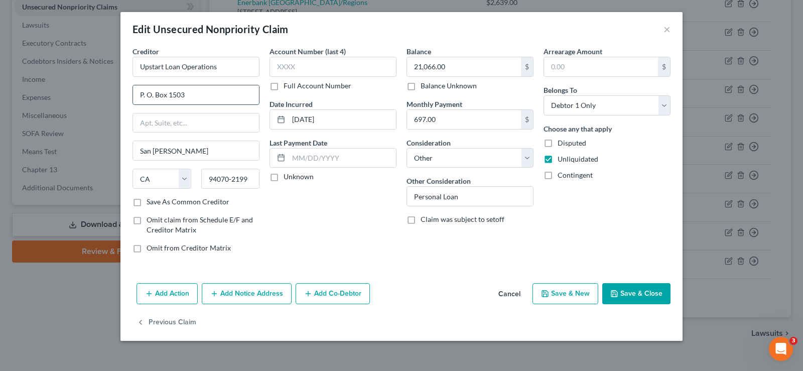
click at [201, 96] on input "P. O. Box 1503" at bounding box center [196, 94] width 126 height 19
type input "2950 South Delaware Street"
type input "Suite 410"
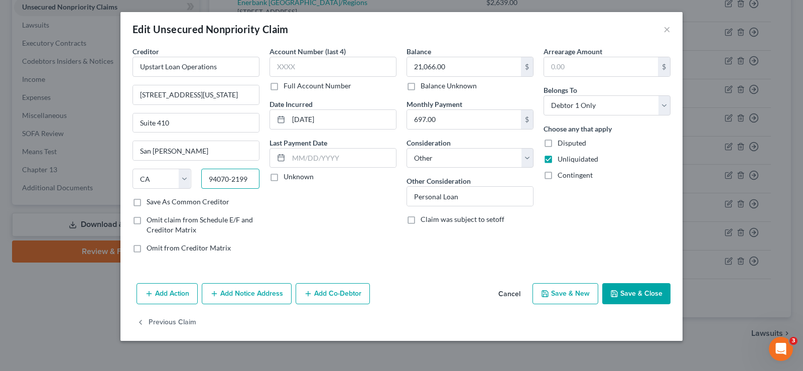
click at [250, 180] on input "94070-2199" at bounding box center [230, 179] width 59 height 20
type input "94403"
click at [649, 301] on button "Save & Close" at bounding box center [636, 293] width 68 height 21
type input "San Mateo"
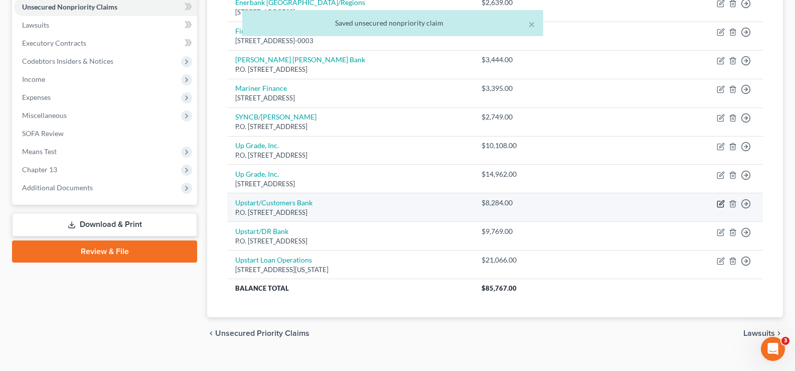
click at [719, 204] on icon "button" at bounding box center [721, 204] width 8 height 8
select select "4"
select select "14"
select select "0"
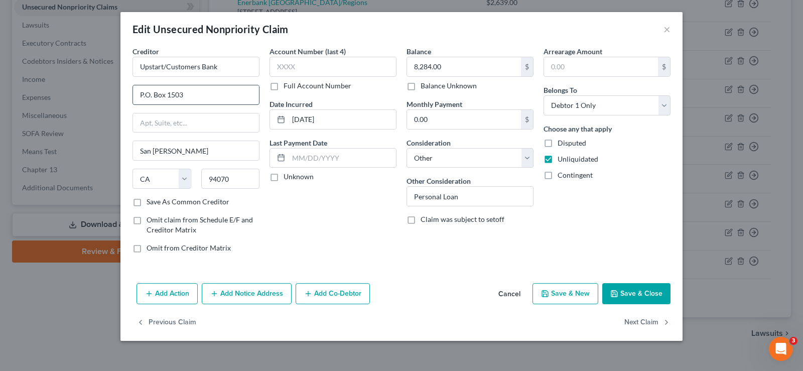
click at [205, 93] on input "P.O. Box 1503" at bounding box center [196, 94] width 126 height 19
type input "2950 South Delaware Street"
click at [190, 127] on input "text" at bounding box center [196, 122] width 126 height 19
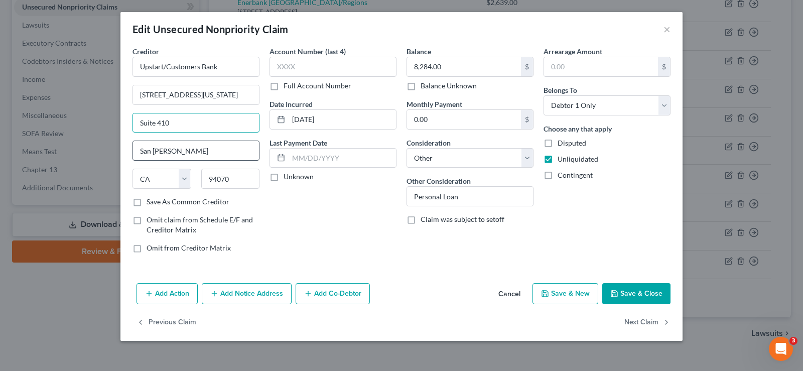
type input "Suite 410"
click at [192, 153] on input "San Carlos" at bounding box center [196, 150] width 126 height 19
type input "San Mateo"
click at [239, 183] on input "94070" at bounding box center [230, 179] width 59 height 20
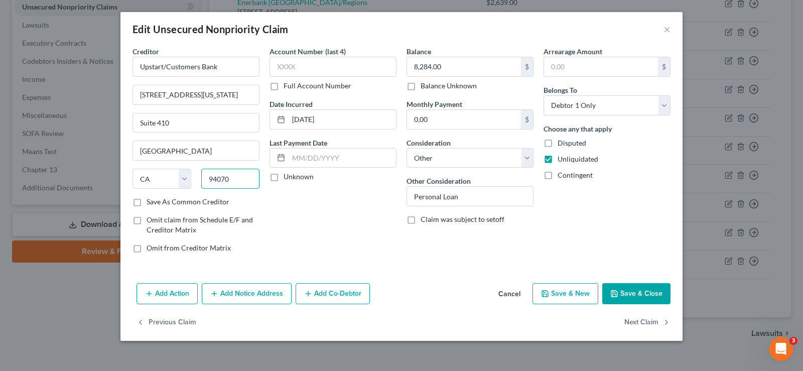
click at [239, 183] on input "94070" at bounding box center [230, 179] width 59 height 20
type input "94403"
type input "San Mateo"
click at [147, 206] on label "Save As Common Creditor" at bounding box center [188, 202] width 83 height 10
click at [151, 203] on input "Save As Common Creditor" at bounding box center [154, 200] width 7 height 7
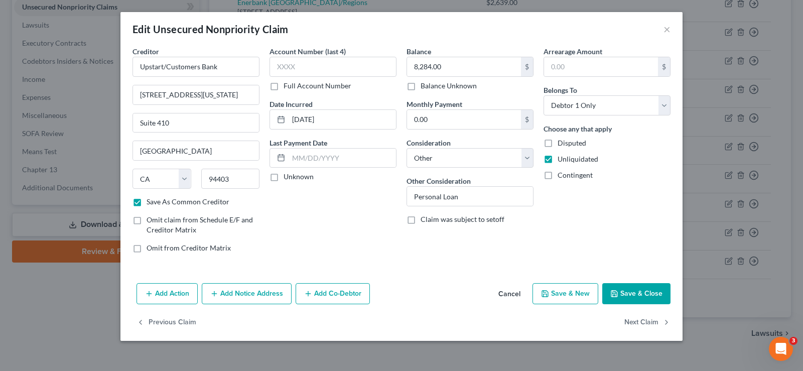
click at [644, 293] on button "Save & Close" at bounding box center [636, 293] width 68 height 21
checkbox input "false"
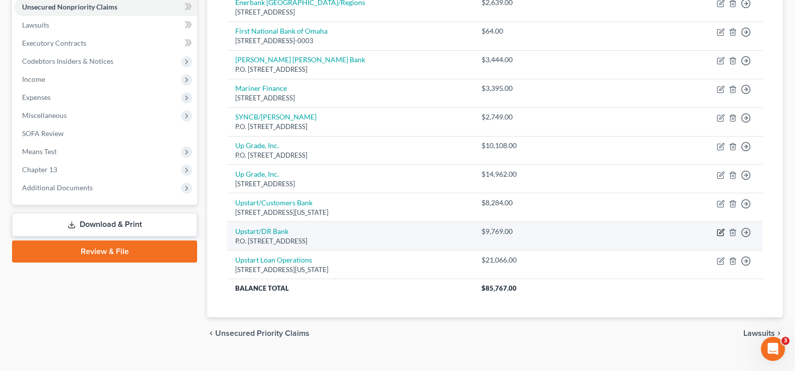
click at [722, 233] on icon "button" at bounding box center [721, 232] width 8 height 8
select select "4"
select select "0"
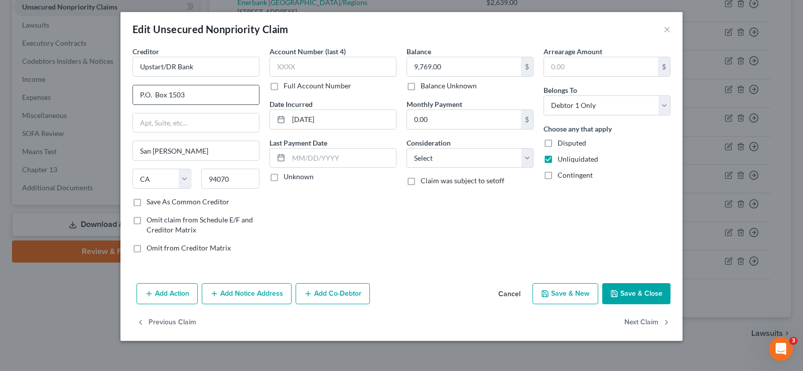
click at [204, 96] on input "P.O. Box 1503" at bounding box center [196, 94] width 126 height 19
type input "2950 South Delaware Street"
type input "Suite 410"
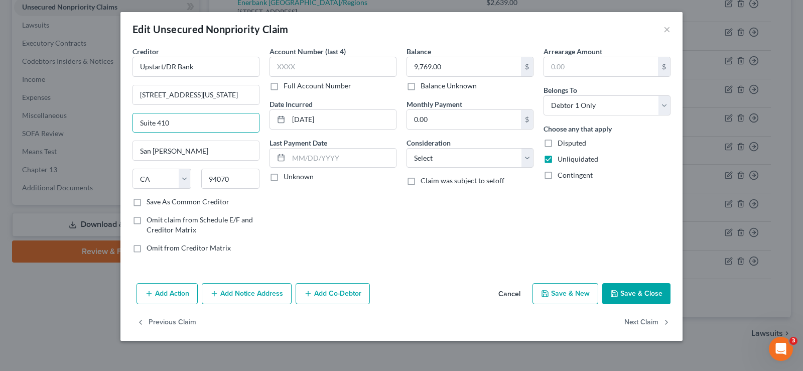
click at [434, 258] on div "Balance 9,769.00 $ Balance Unknown Balance Undetermined 9,769.00 $ Balance Unkn…" at bounding box center [469, 153] width 137 height 215
click at [188, 153] on input "San Carlos" at bounding box center [196, 150] width 126 height 19
type input "San Mateo"
click at [483, 254] on div "Balance 9,769.00 $ Balance Unknown Balance Undetermined 9,769.00 $ Balance Unkn…" at bounding box center [469, 153] width 137 height 215
click at [237, 183] on input "94070" at bounding box center [230, 179] width 59 height 20
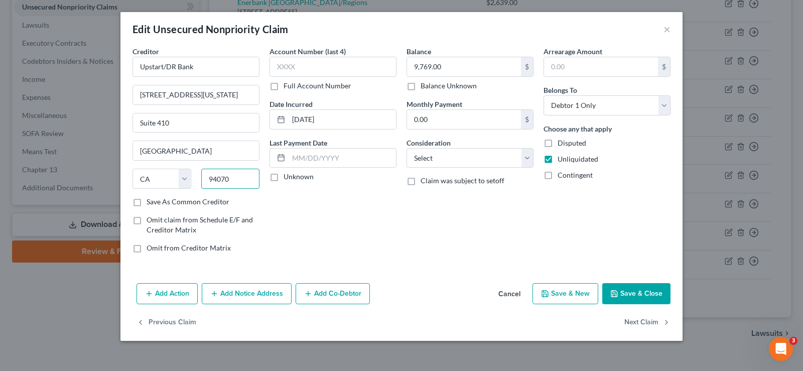
click at [237, 183] on input "94070" at bounding box center [230, 179] width 59 height 20
type input "94403"
click at [485, 154] on select "Select Cable / Satellite Services Collection Agency Credit Card Debt Debt Couns…" at bounding box center [469, 158] width 127 height 20
type input "San Mateo"
select select "14"
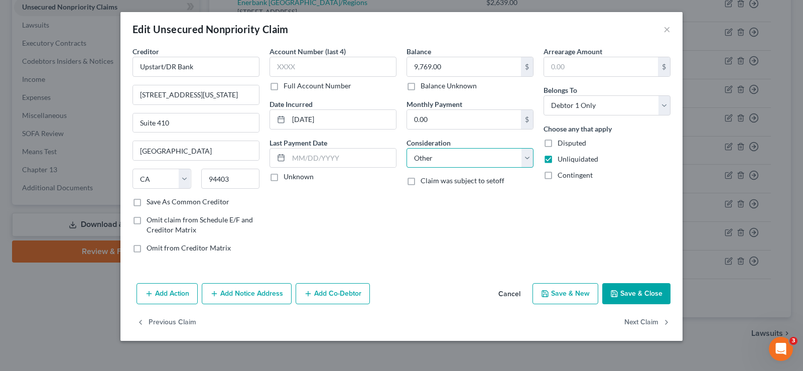
click at [406, 148] on select "Select Cable / Satellite Services Collection Agency Credit Card Debt Debt Couns…" at bounding box center [469, 158] width 127 height 20
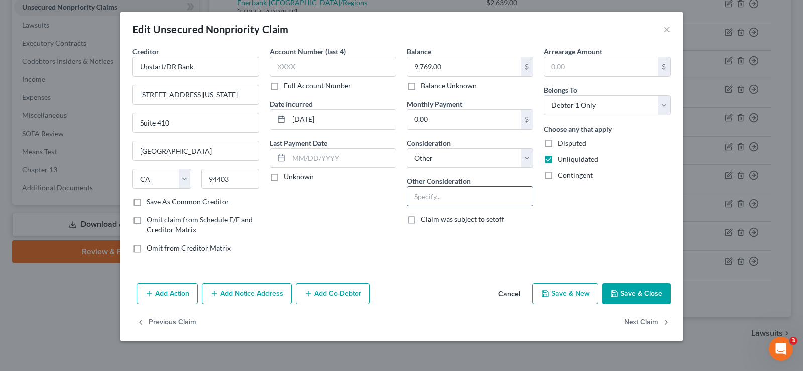
click at [451, 196] on input "text" at bounding box center [470, 196] width 126 height 19
type input "Personal Loan"
click at [628, 288] on button "Save & Close" at bounding box center [636, 293] width 68 height 21
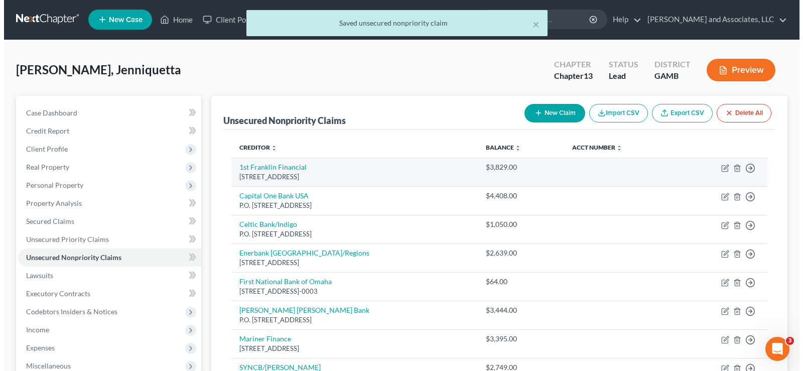
scroll to position [0, 0]
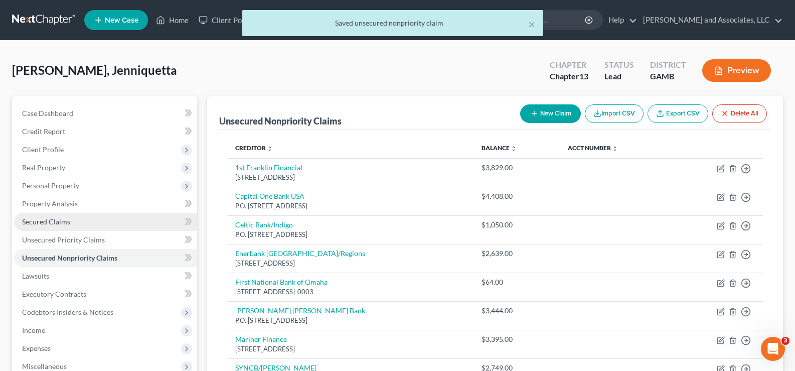
click at [42, 221] on span "Secured Claims" at bounding box center [46, 221] width 48 height 9
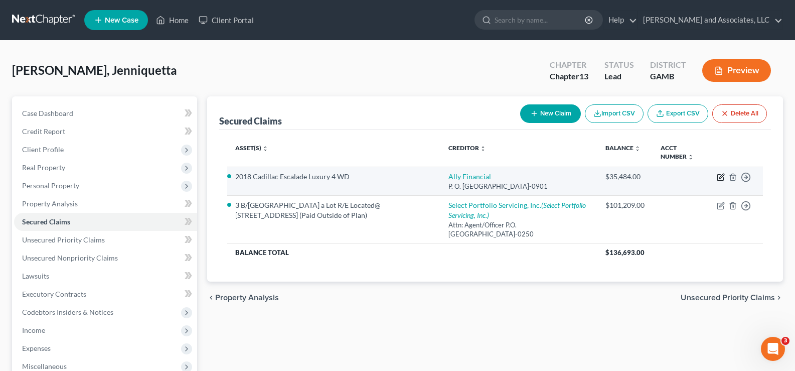
click at [720, 178] on icon "button" at bounding box center [722, 176] width 5 height 5
select select "24"
select select "1"
select select "0"
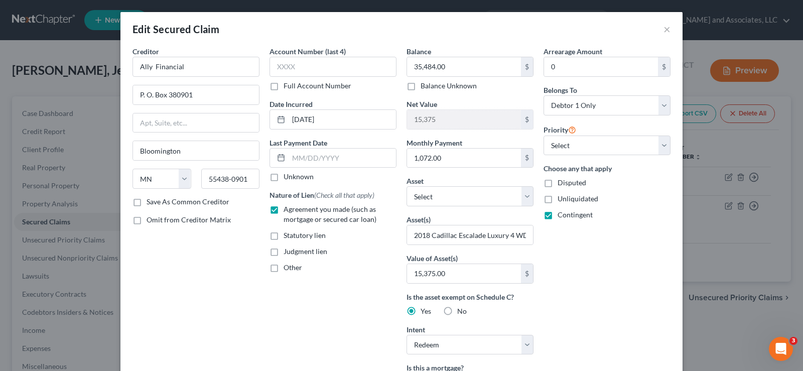
click at [147, 203] on label "Save As Common Creditor" at bounding box center [188, 202] width 83 height 10
click at [151, 203] on input "Save As Common Creditor" at bounding box center [154, 200] width 7 height 7
checkbox input "true"
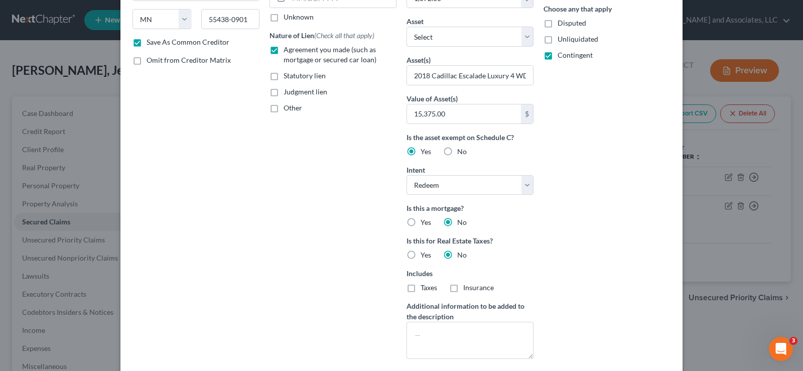
scroll to position [275, 0]
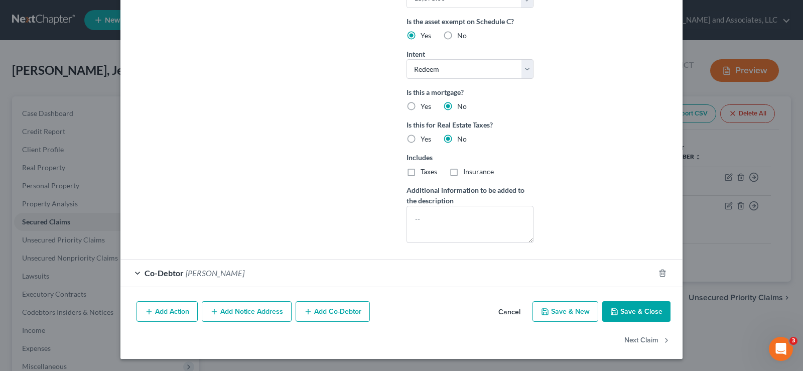
click at [192, 274] on span "Alma Warthen" at bounding box center [215, 273] width 59 height 10
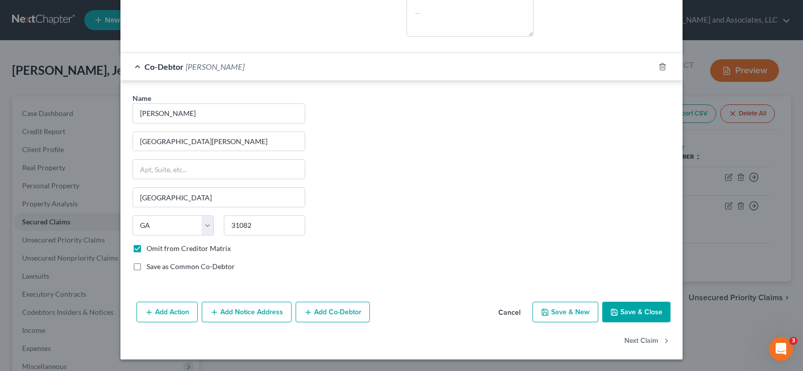
scroll to position [482, 0]
click at [147, 247] on label "Omit from Creditor Matrix" at bounding box center [189, 248] width 84 height 10
click at [151, 247] on input "Omit from Creditor Matrix" at bounding box center [154, 246] width 7 height 7
checkbox input "false"
click at [650, 311] on button "Save & Close" at bounding box center [636, 311] width 68 height 21
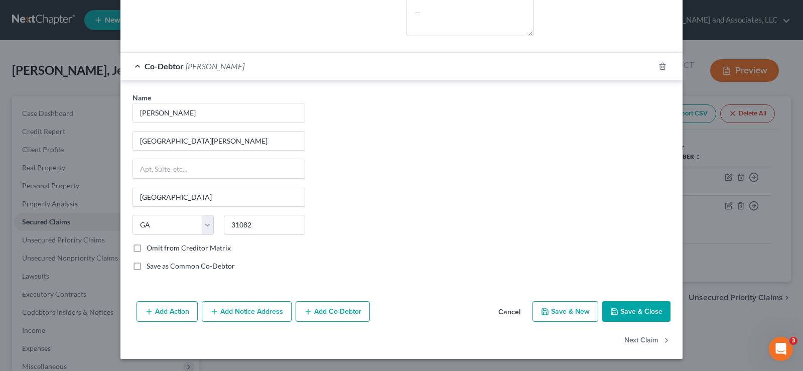
checkbox input "false"
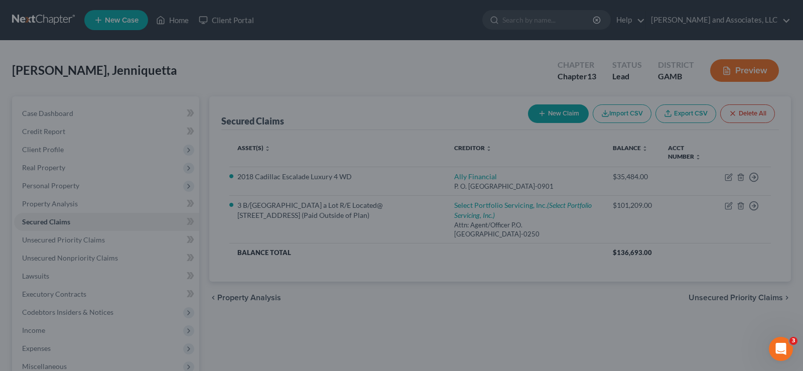
scroll to position [372, 0]
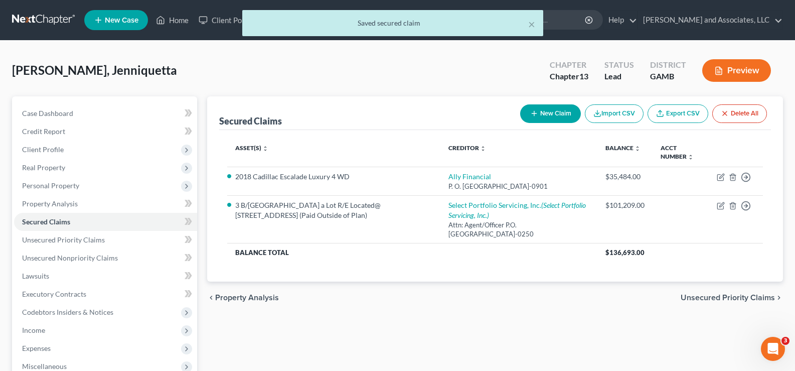
click at [741, 64] on button "Preview" at bounding box center [737, 70] width 69 height 23
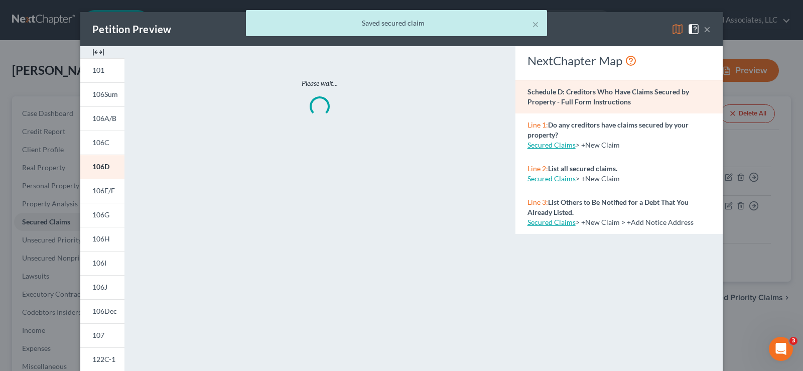
click at [98, 51] on img at bounding box center [98, 52] width 12 height 12
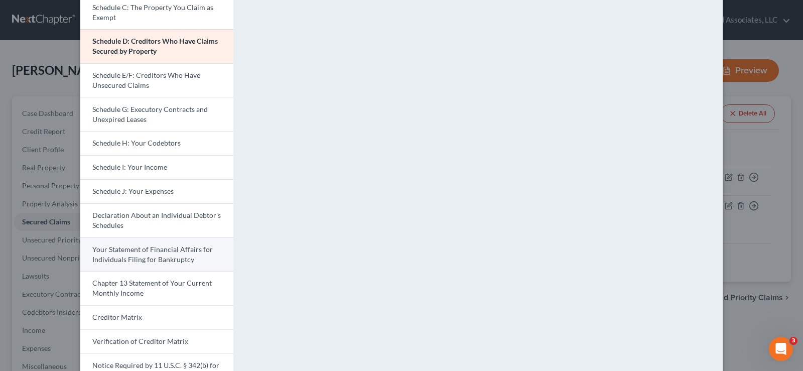
scroll to position [151, 0]
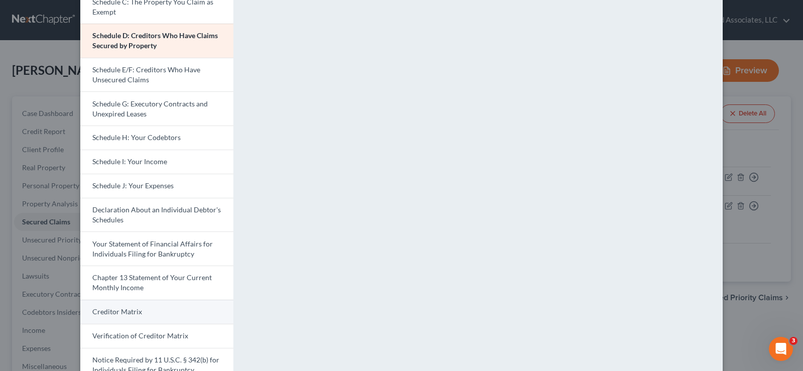
click at [143, 316] on link "Creditor Matrix" at bounding box center [156, 312] width 153 height 24
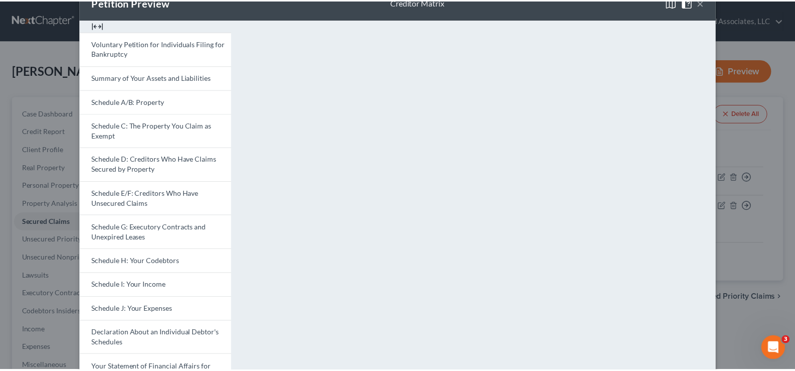
scroll to position [0, 0]
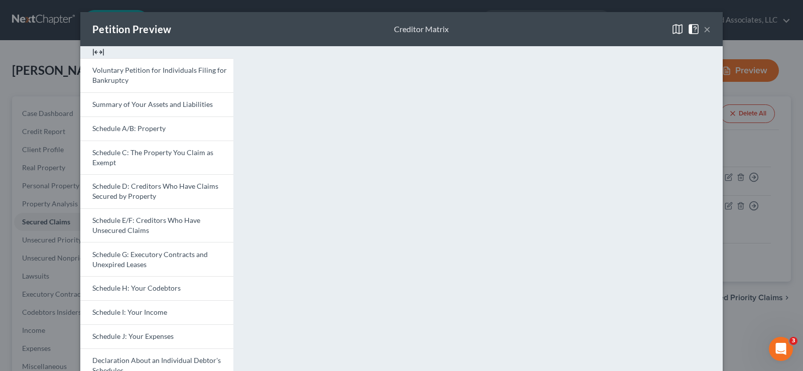
click at [704, 25] on button "×" at bounding box center [707, 29] width 7 height 12
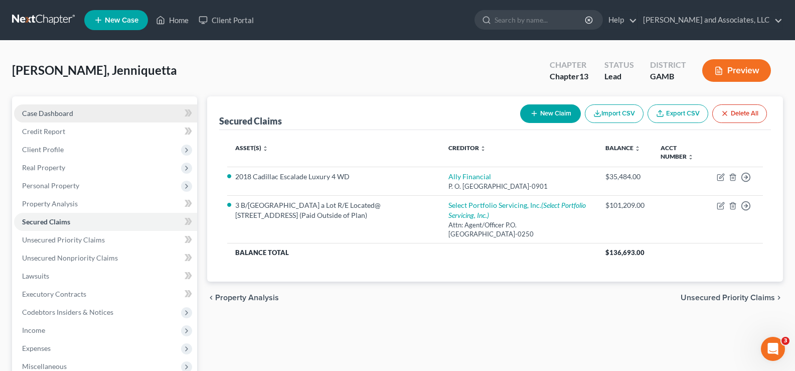
click at [59, 108] on link "Case Dashboard" at bounding box center [105, 113] width 183 height 18
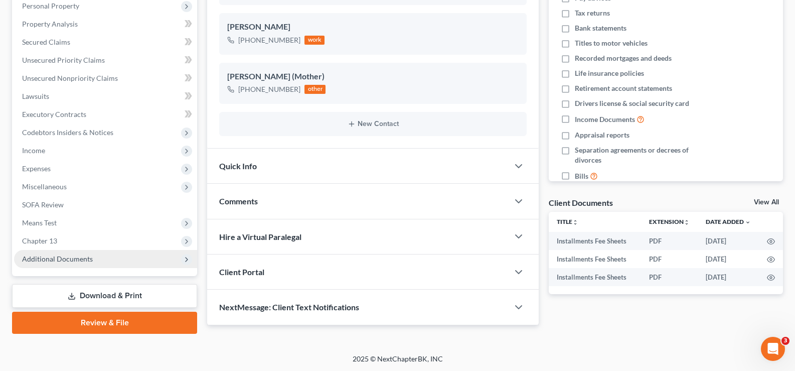
scroll to position [181, 0]
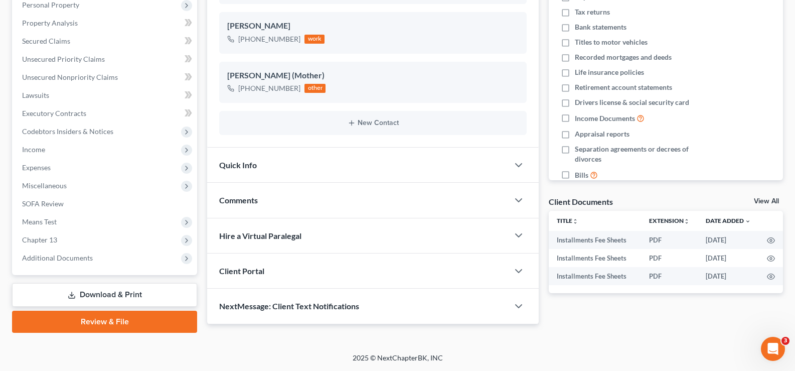
click at [129, 294] on link "Download & Print" at bounding box center [104, 295] width 185 height 24
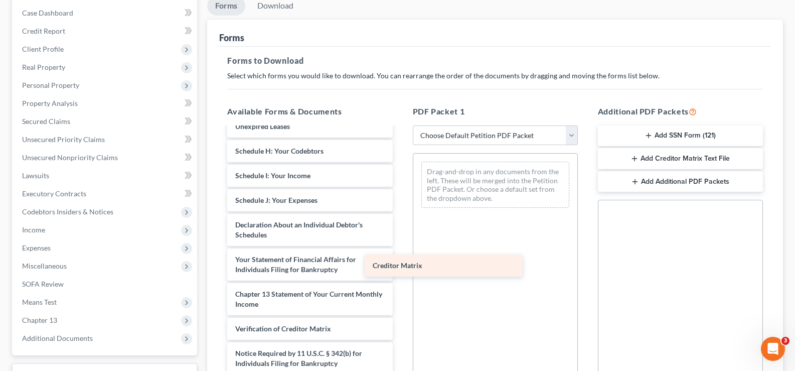
scroll to position [284, 0]
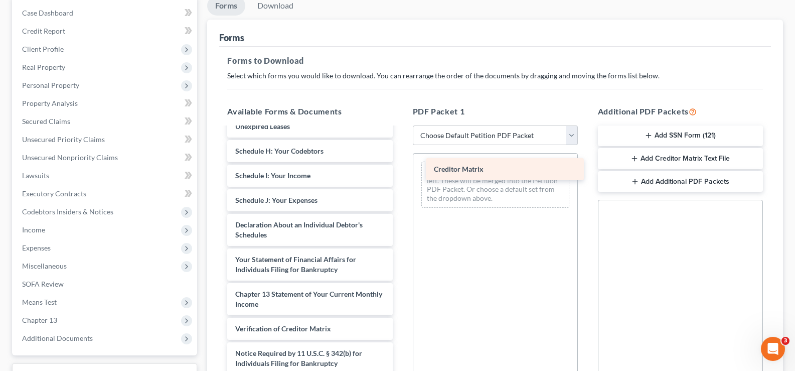
drag, startPoint x: 303, startPoint y: 312, endPoint x: 501, endPoint y: 177, distance: 240.2
click at [400, 177] on div "Creditor Matrix Installments Fee Sheets Installments Fee Sheets Installments Fe…" at bounding box center [309, 126] width 181 height 545
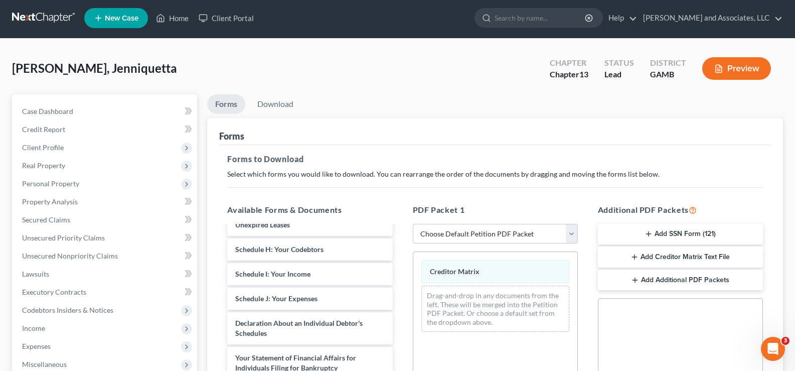
scroll to position [0, 0]
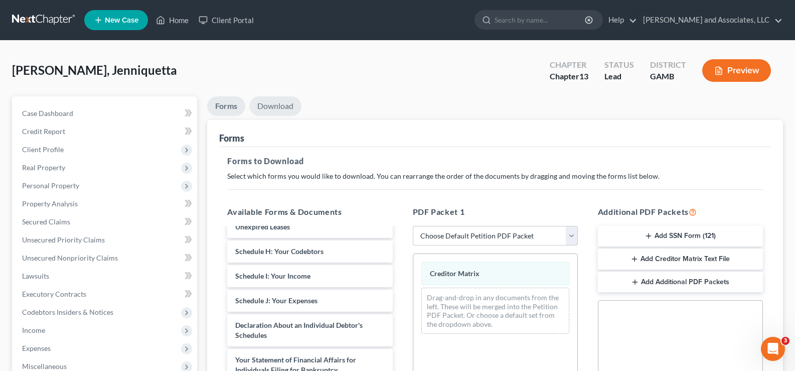
click at [287, 107] on link "Download" at bounding box center [275, 106] width 52 height 20
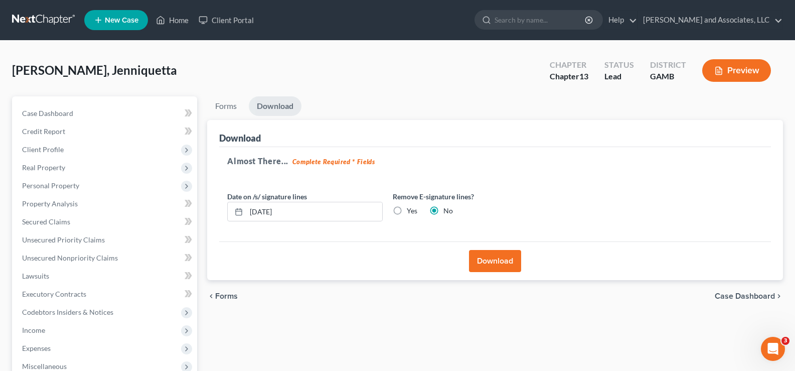
click at [509, 256] on button "Download" at bounding box center [495, 261] width 52 height 22
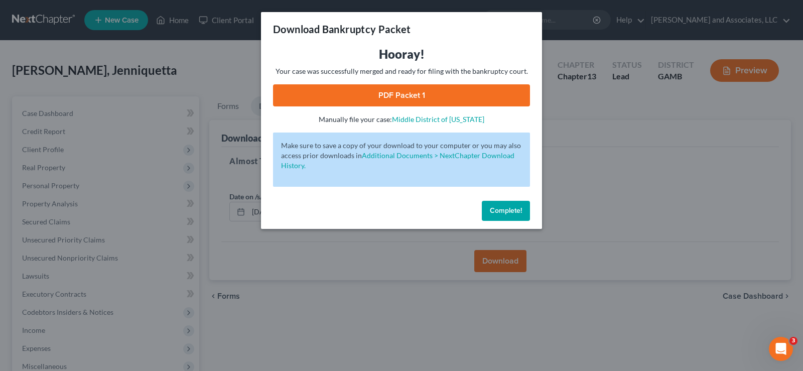
click at [448, 94] on link "PDF Packet 1" at bounding box center [401, 95] width 257 height 22
click at [512, 210] on span "Complete!" at bounding box center [506, 210] width 32 height 9
